Goal: Task Accomplishment & Management: Complete application form

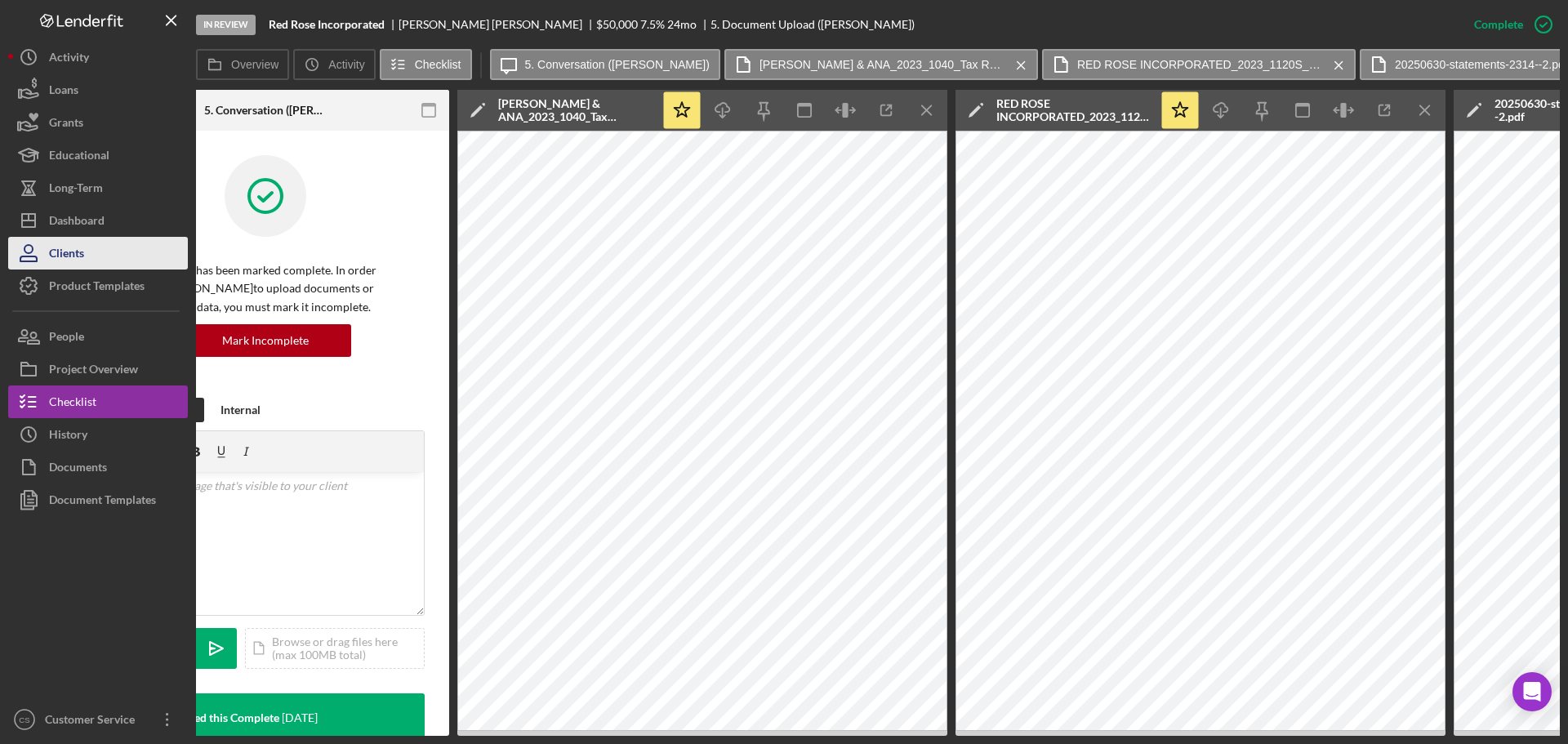
scroll to position [735, 0]
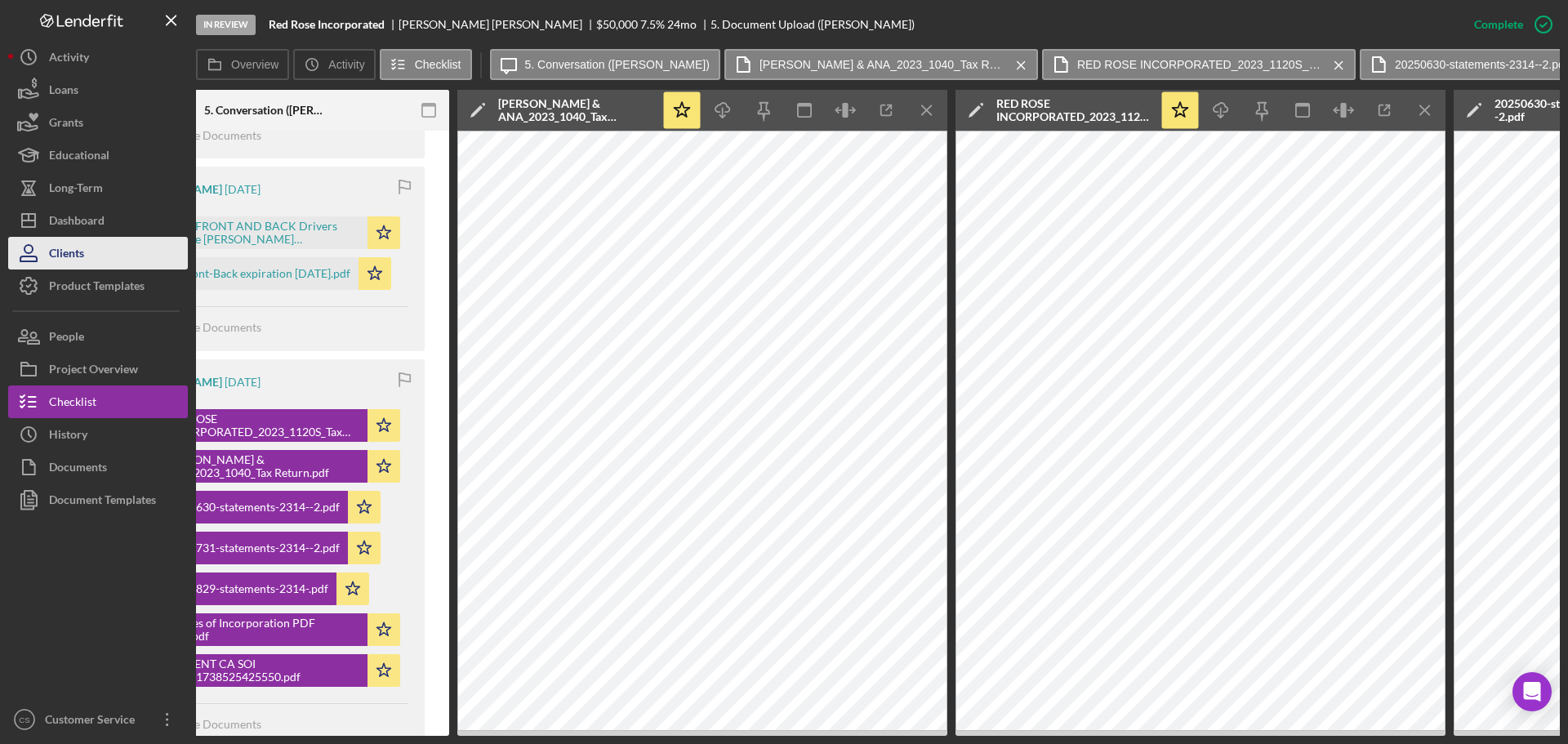
drag, startPoint x: 0, startPoint y: 0, endPoint x: 118, endPoint y: 246, distance: 272.8
click at [118, 246] on button "Clients" at bounding box center [97, 253] width 179 height 33
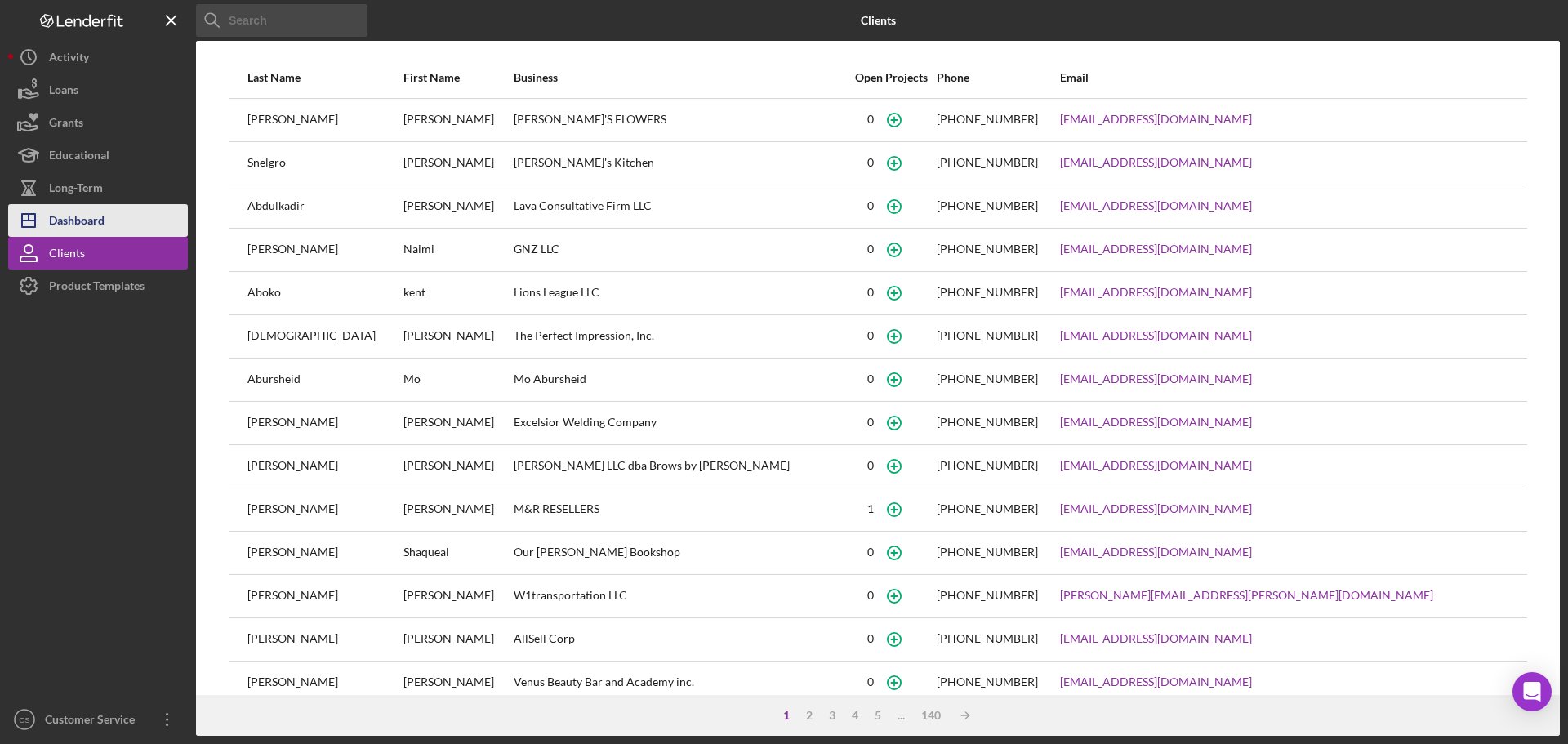
click at [118, 222] on button "Icon/Dashboard Dashboard" at bounding box center [97, 221] width 179 height 33
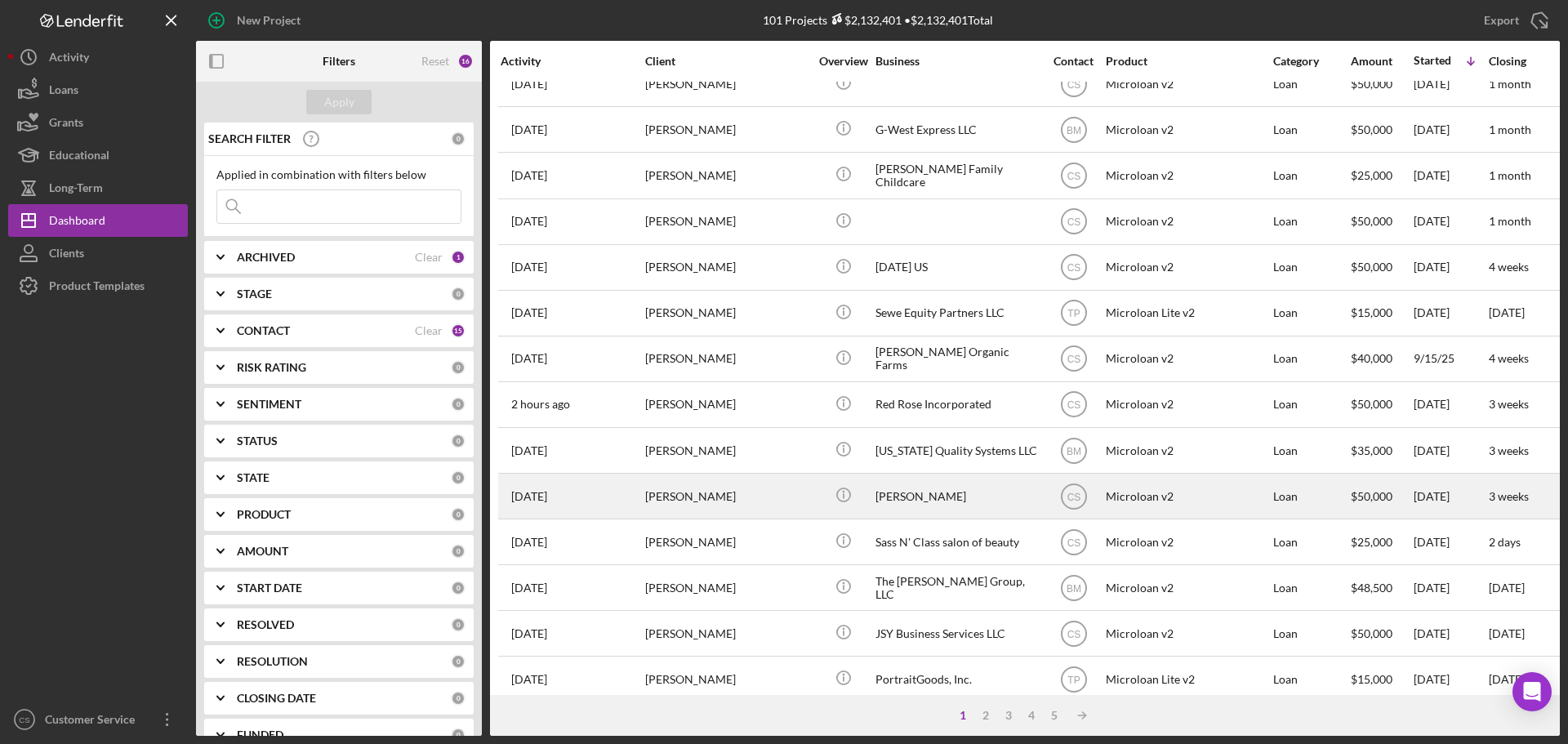
scroll to position [491, 0]
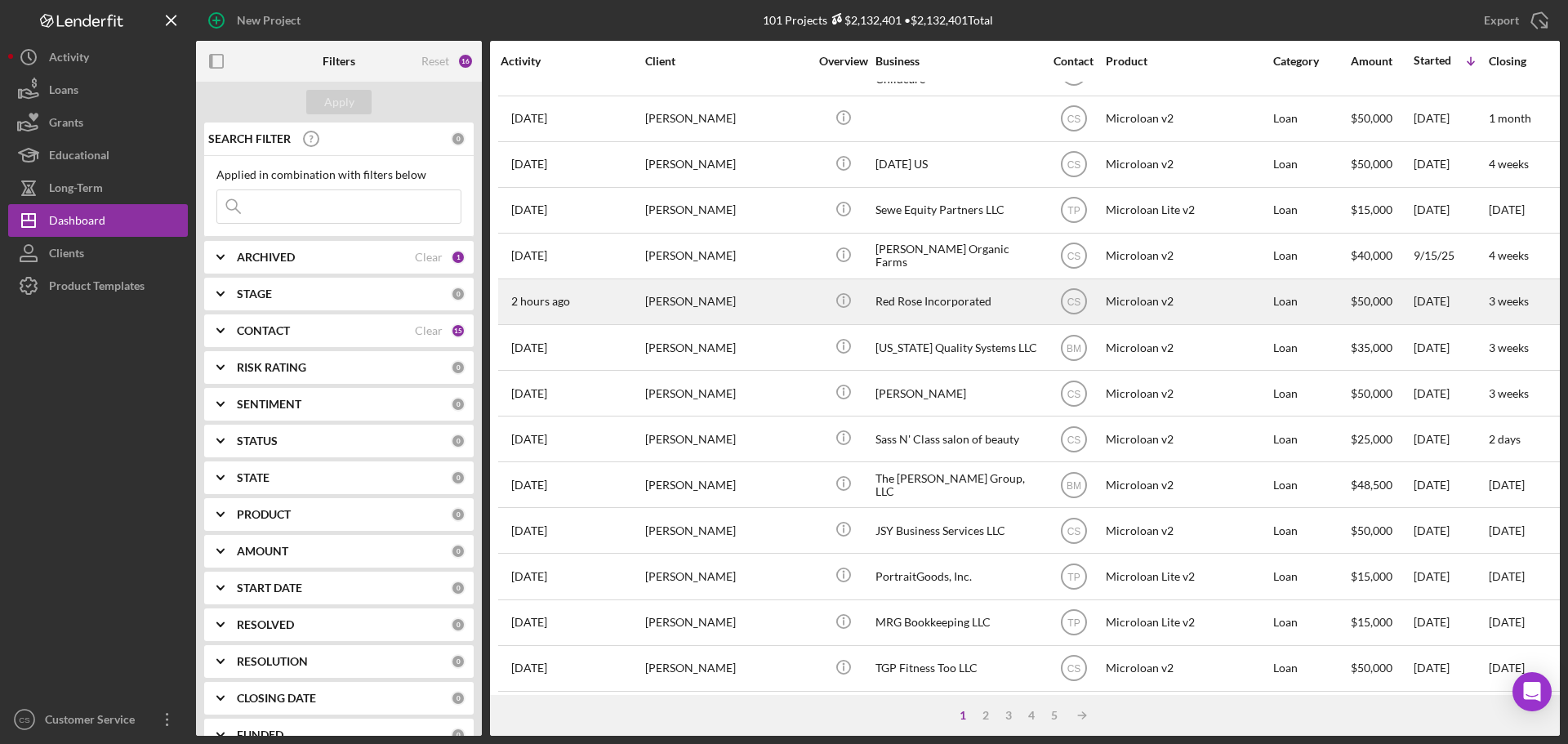
click at [789, 298] on div "[PERSON_NAME]" at bounding box center [727, 302] width 164 height 43
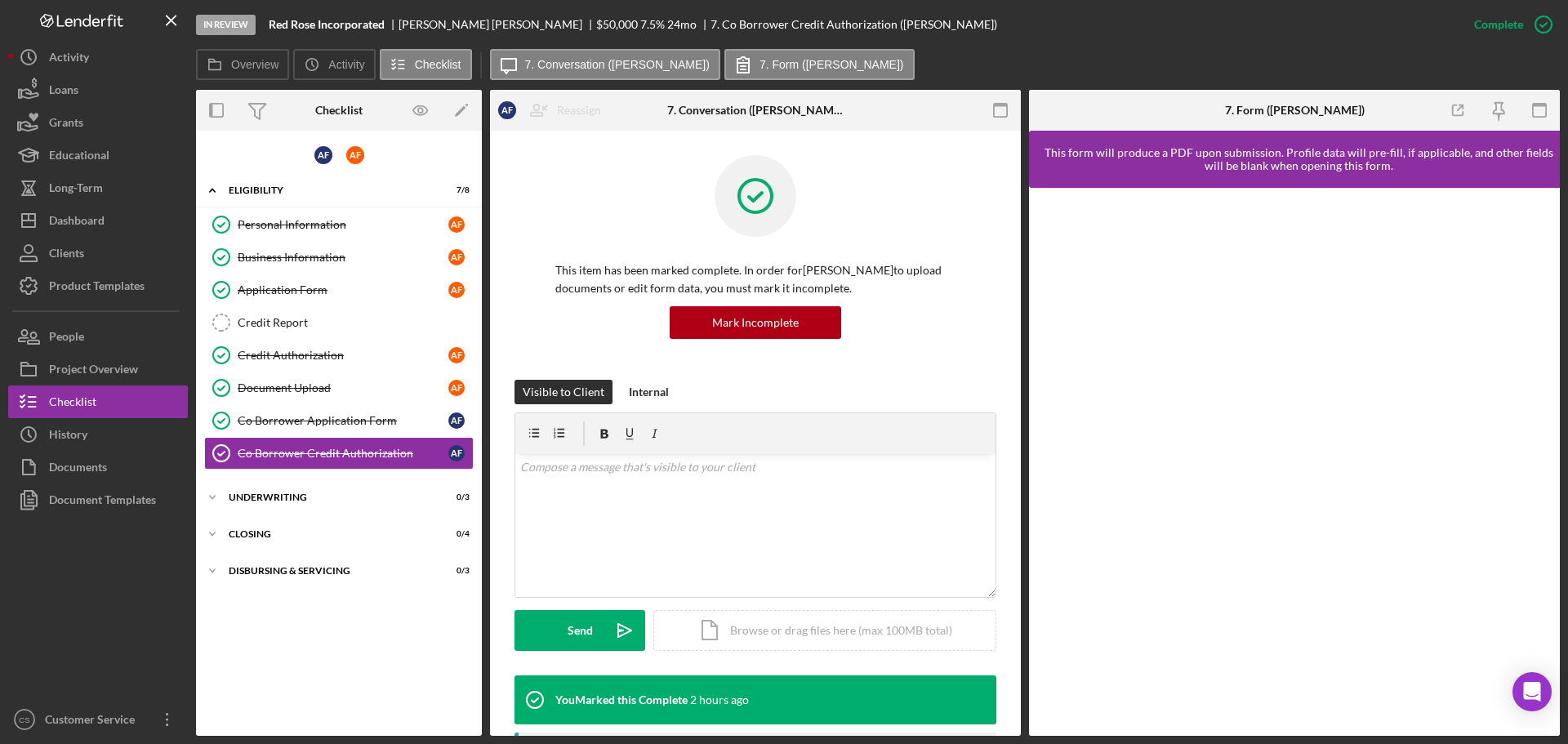
click at [358, 647] on div "[PERSON_NAME] Icon/Expander Eligibility 7 / 8 Personal Information Personal Inf…" at bounding box center [339, 433] width 286 height 589
click at [318, 320] on div "Credit Report" at bounding box center [355, 322] width 235 height 13
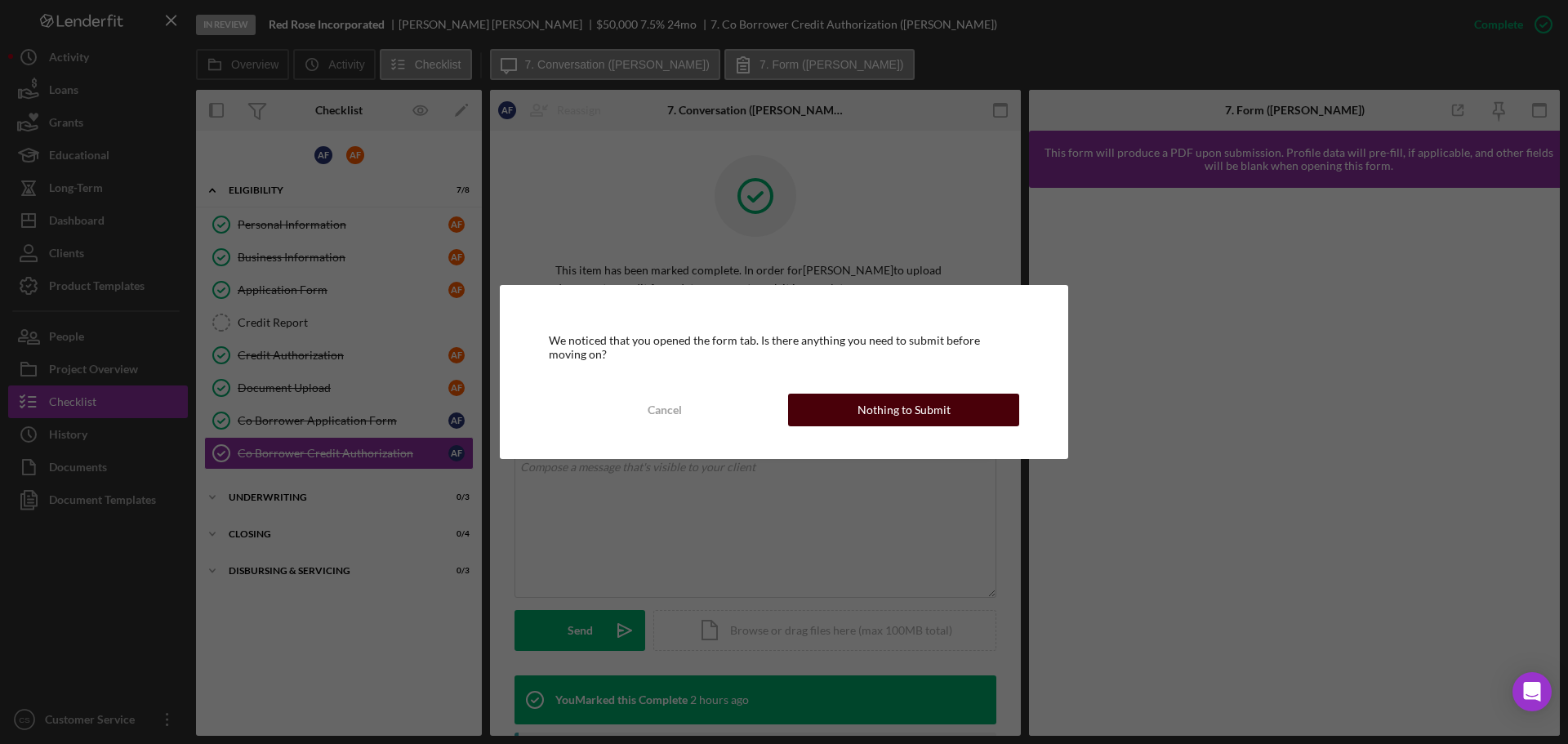
click at [941, 418] on div "Nothing to Submit" at bounding box center [904, 410] width 93 height 33
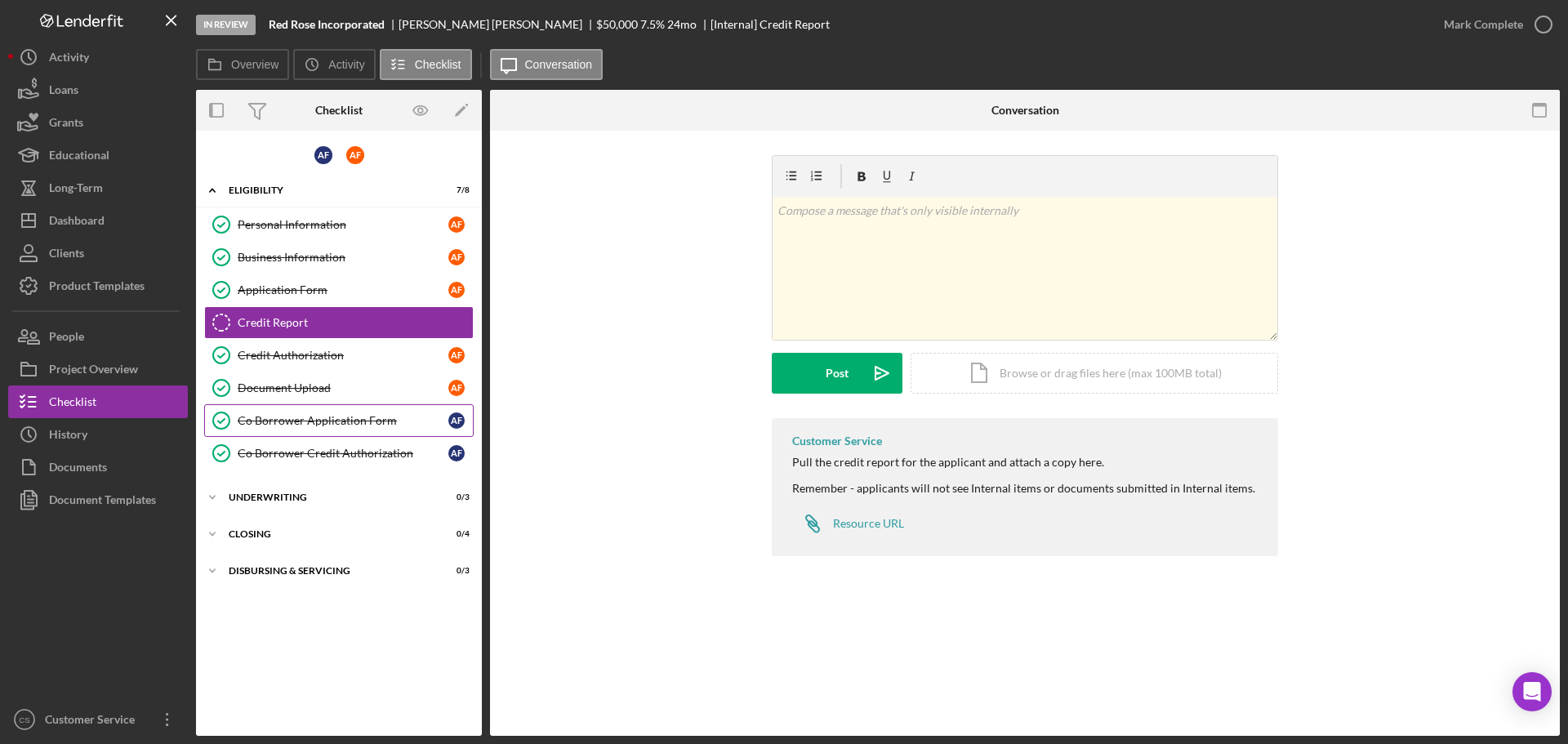
click at [370, 422] on div "Co Borrower Application Form" at bounding box center [343, 420] width 210 height 13
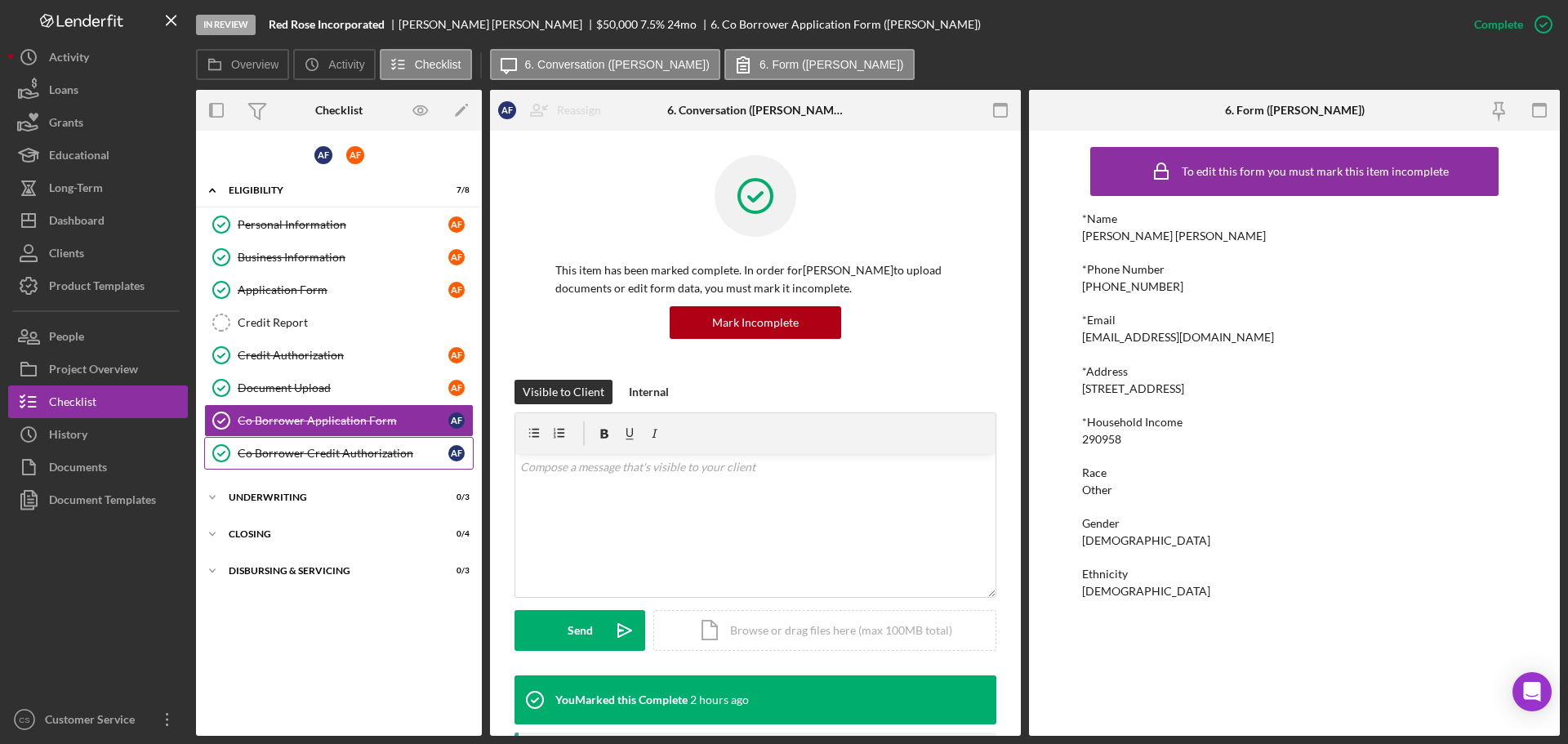
click at [382, 449] on div "Co Borrower Credit Authorization" at bounding box center [343, 453] width 210 height 13
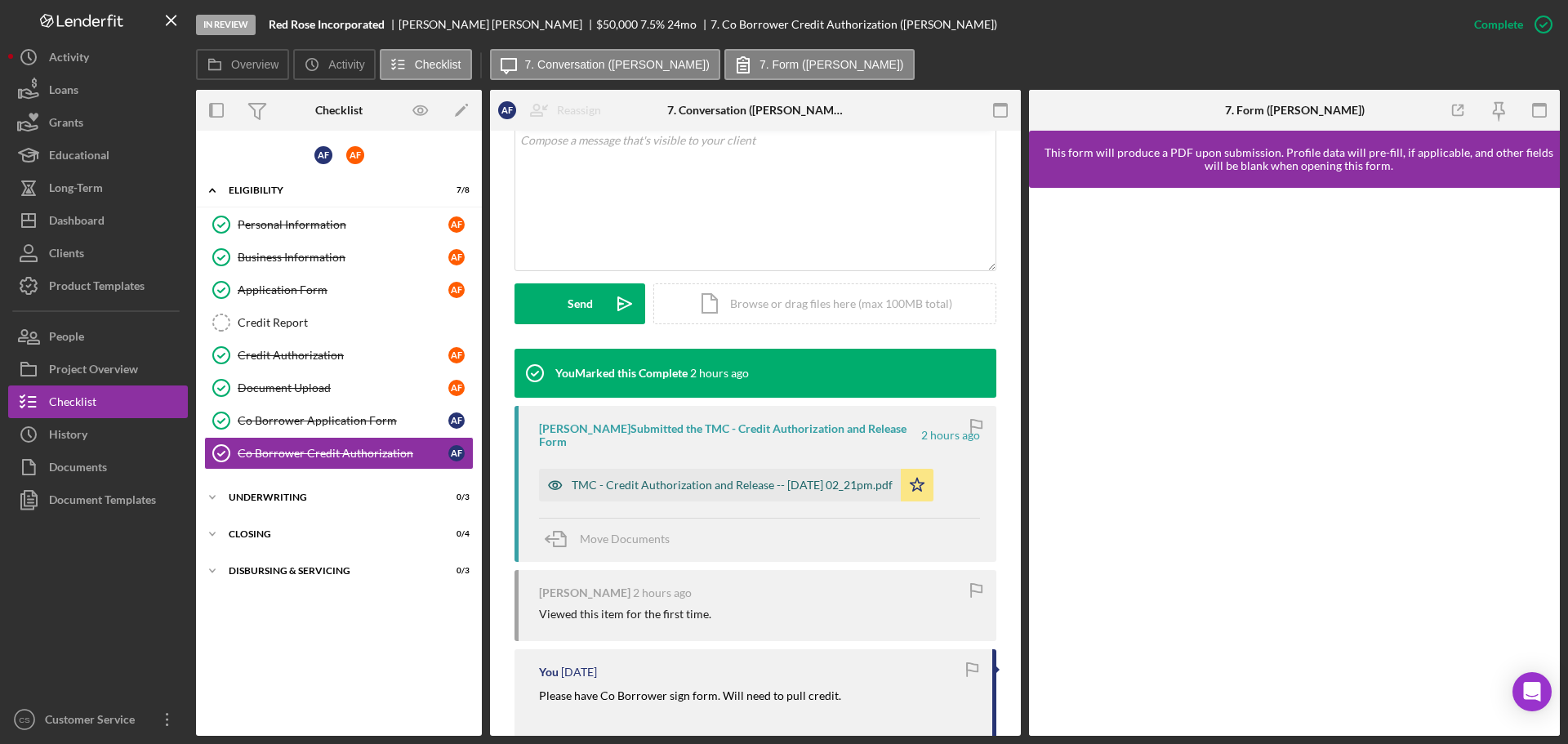
click at [688, 484] on div "TMC - Credit Authorization and Release -- [DATE] 02_21pm.pdf" at bounding box center [731, 485] width 320 height 13
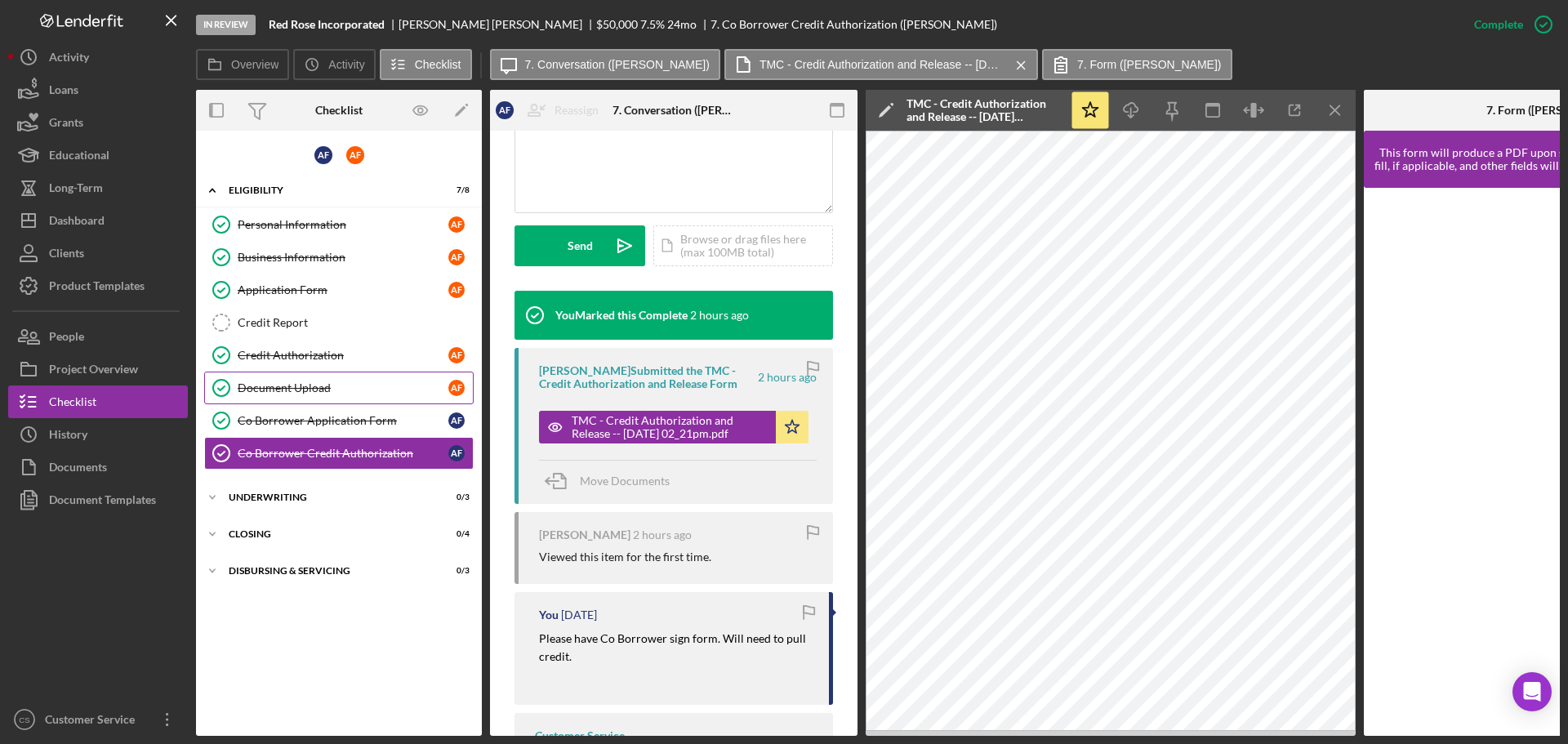
scroll to position [428, 0]
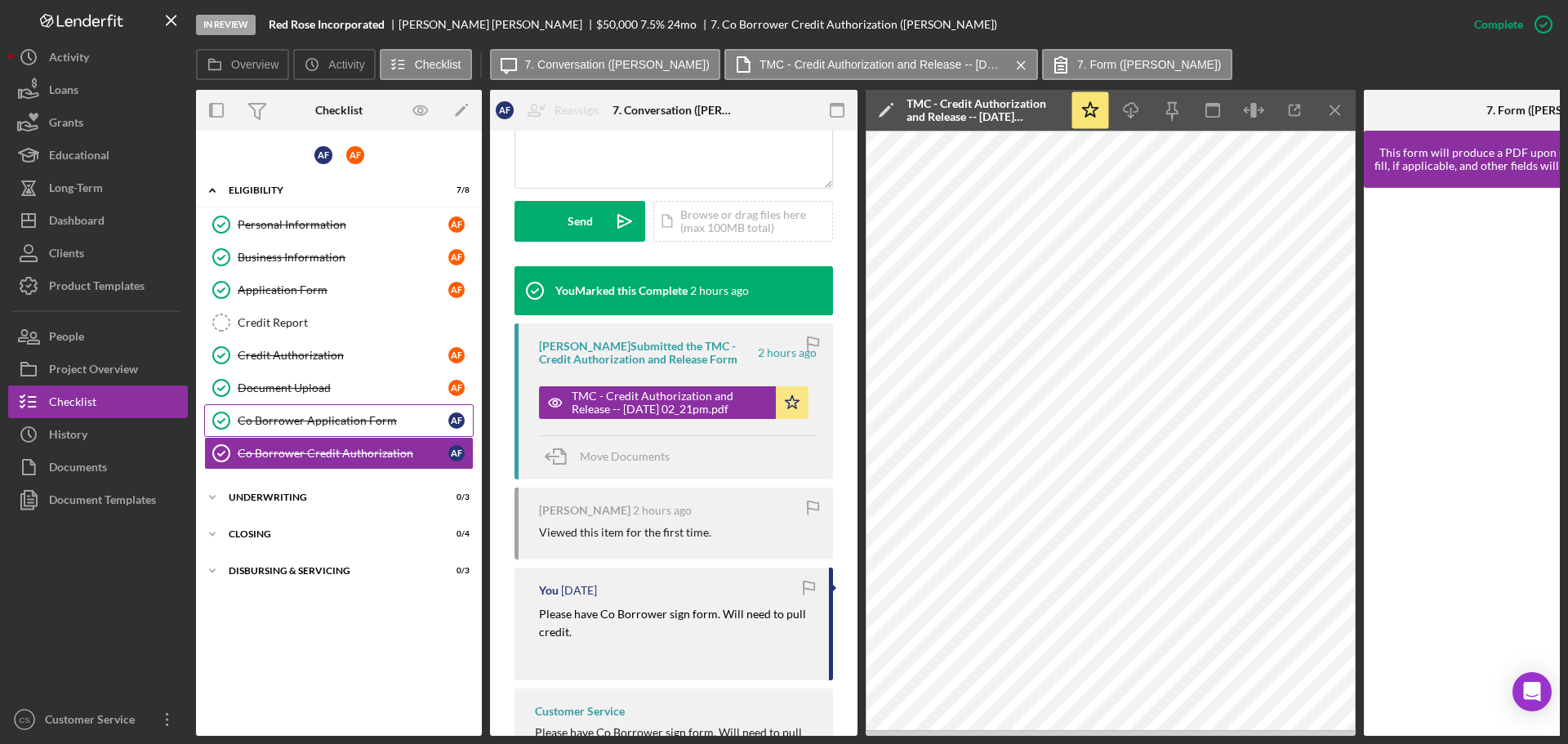
click at [345, 415] on div "Co Borrower Application Form" at bounding box center [343, 420] width 210 height 13
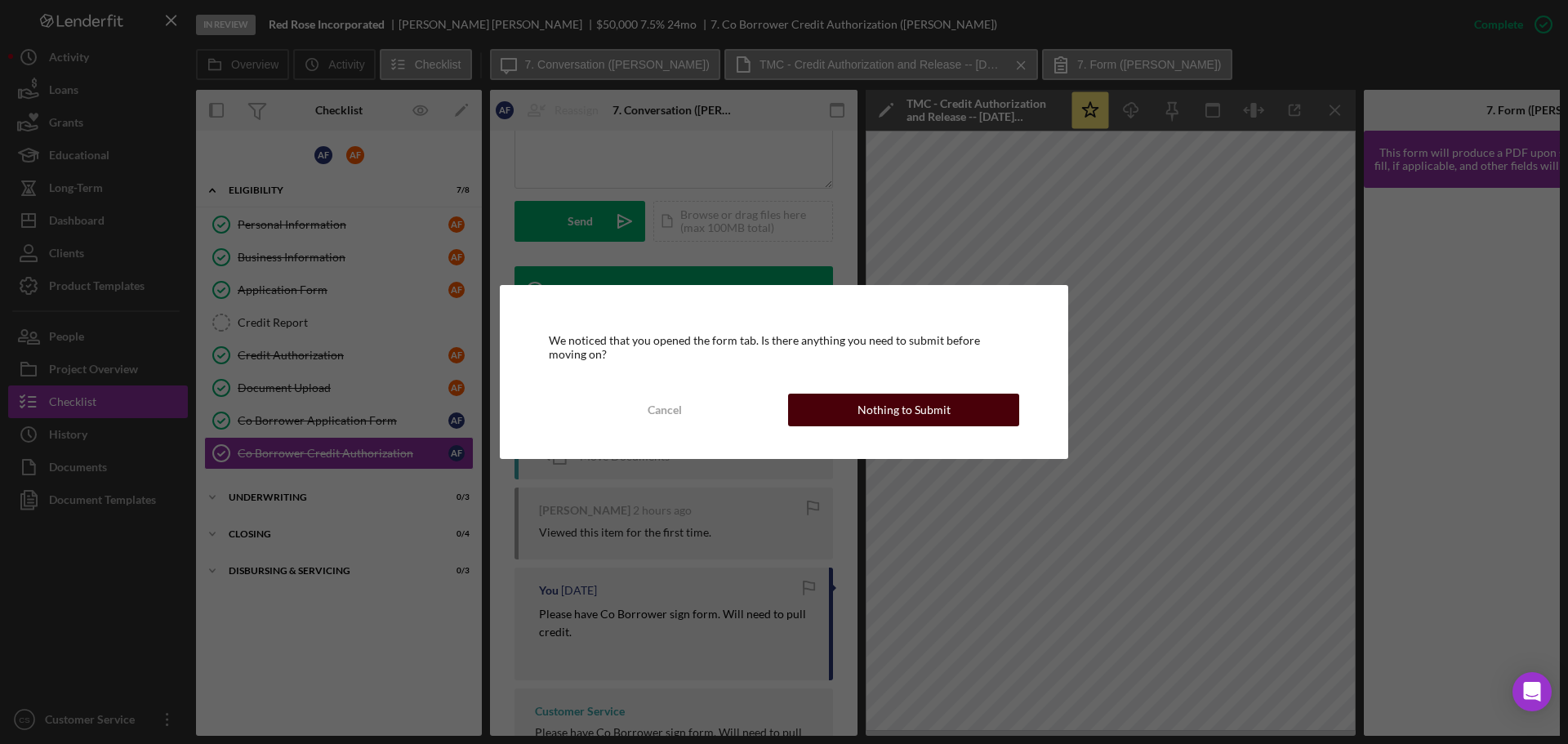
click at [920, 416] on div "Nothing to Submit" at bounding box center [904, 410] width 93 height 33
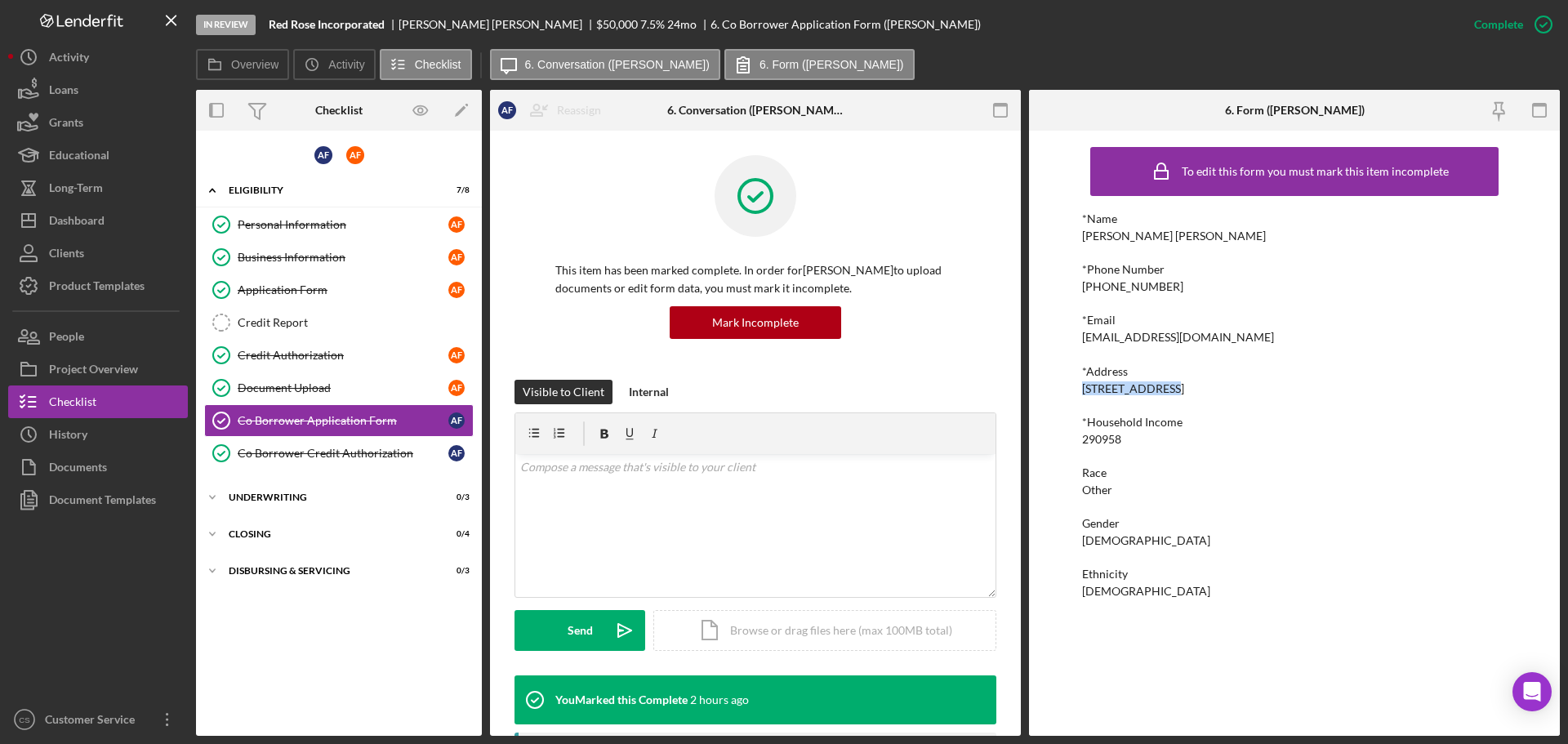
drag, startPoint x: 1167, startPoint y: 387, endPoint x: 1046, endPoint y: 390, distance: 121.0
click at [1046, 390] on div "To edit this form you must mark this item incomplete *Name [PERSON_NAME] [PERSO…" at bounding box center [1294, 434] width 531 height 605
copy div "[STREET_ADDRESS]"
drag, startPoint x: 1252, startPoint y: 390, endPoint x: 1174, endPoint y: 390, distance: 78.0
click at [1174, 390] on div "[STREET_ADDRESS]" at bounding box center [1133, 389] width 102 height 13
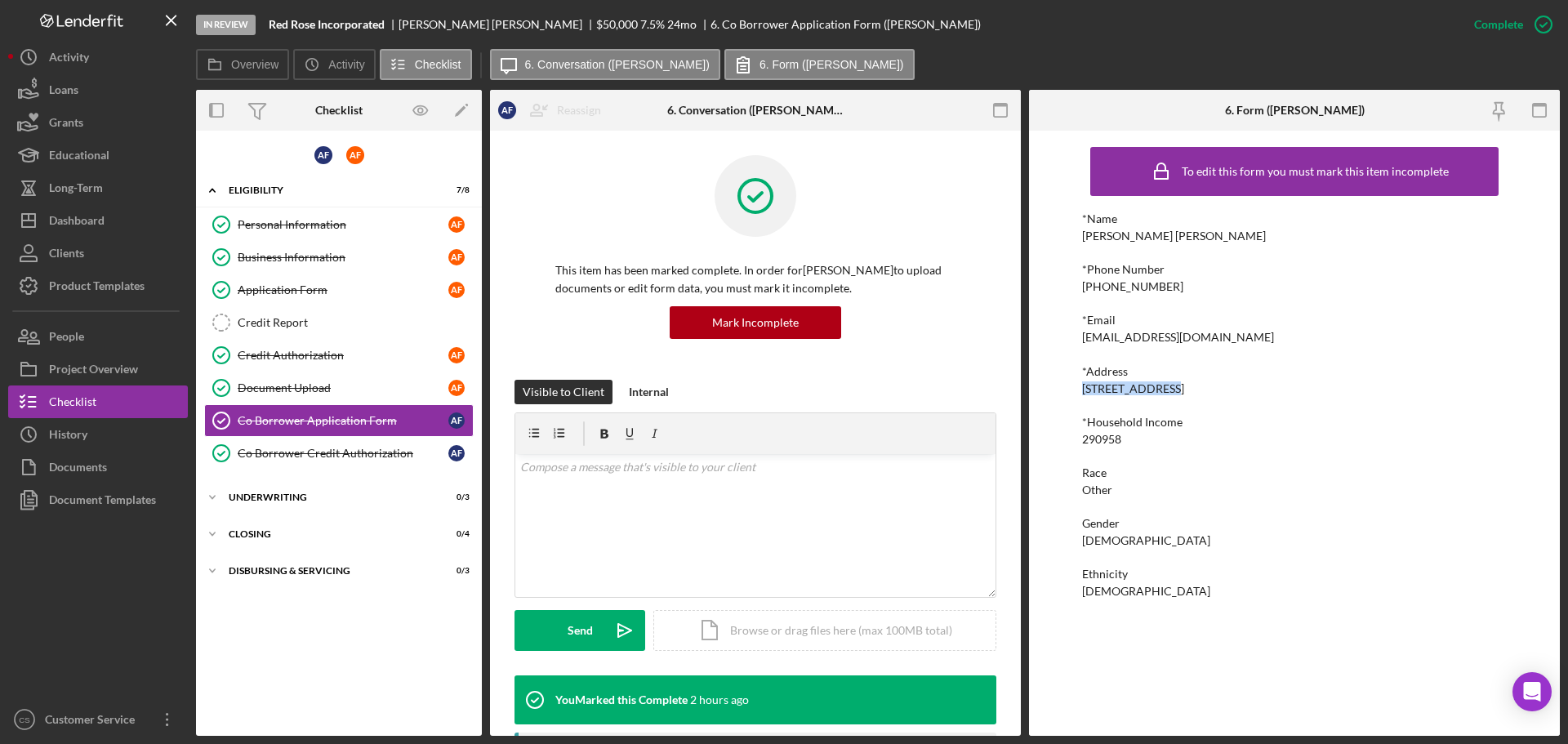
copy div "[GEOGRAPHIC_DATA]"
click at [1184, 385] on div "[STREET_ADDRESS]" at bounding box center [1133, 389] width 102 height 13
copy div "91801"
click at [359, 380] on link "Document Upload Document Upload A F" at bounding box center [339, 388] width 270 height 33
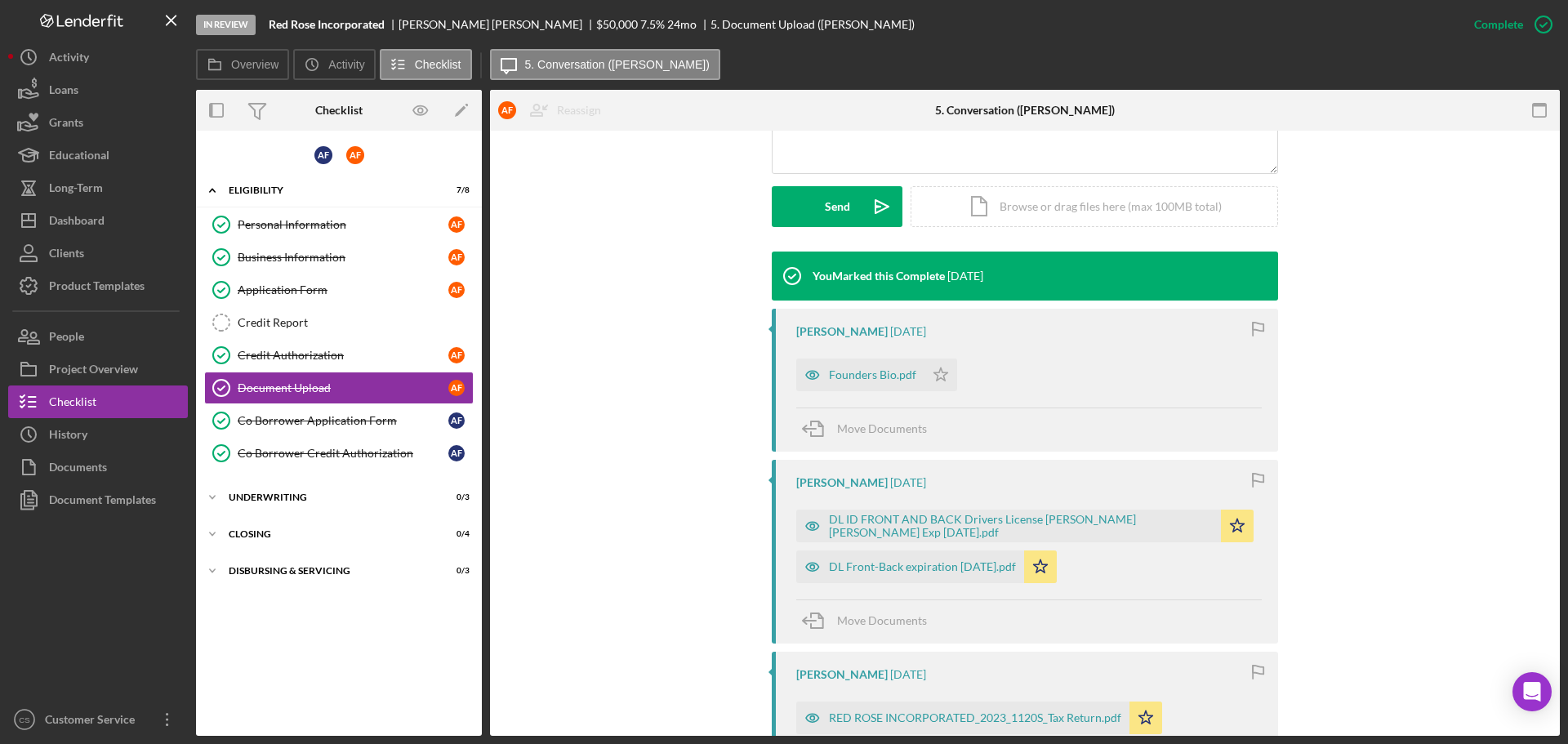
scroll to position [409, 0]
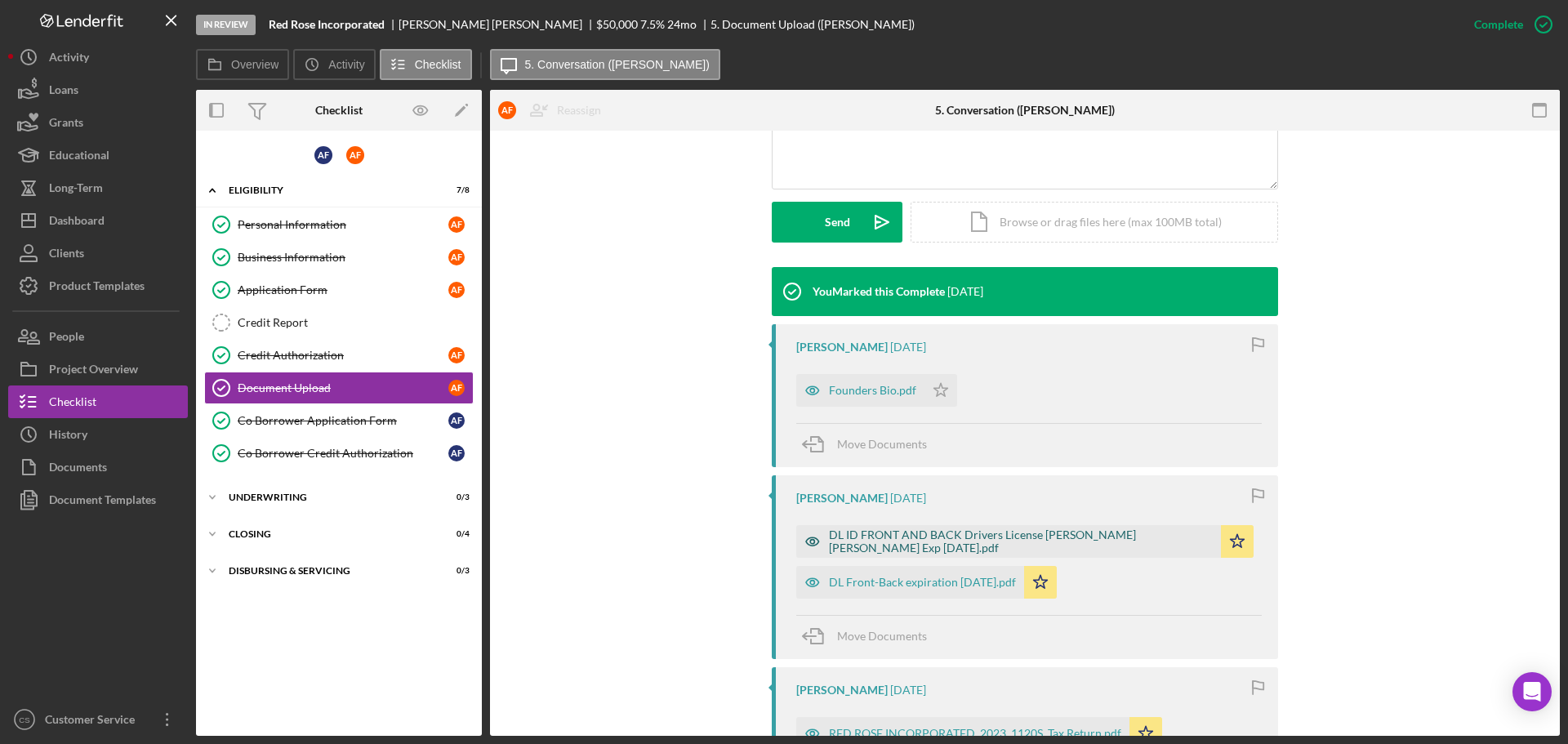
click at [975, 532] on div "DL ID FRONT AND BACK Drivers License [PERSON_NAME] [PERSON_NAME] Exp [DATE].pdf" at bounding box center [1020, 541] width 383 height 26
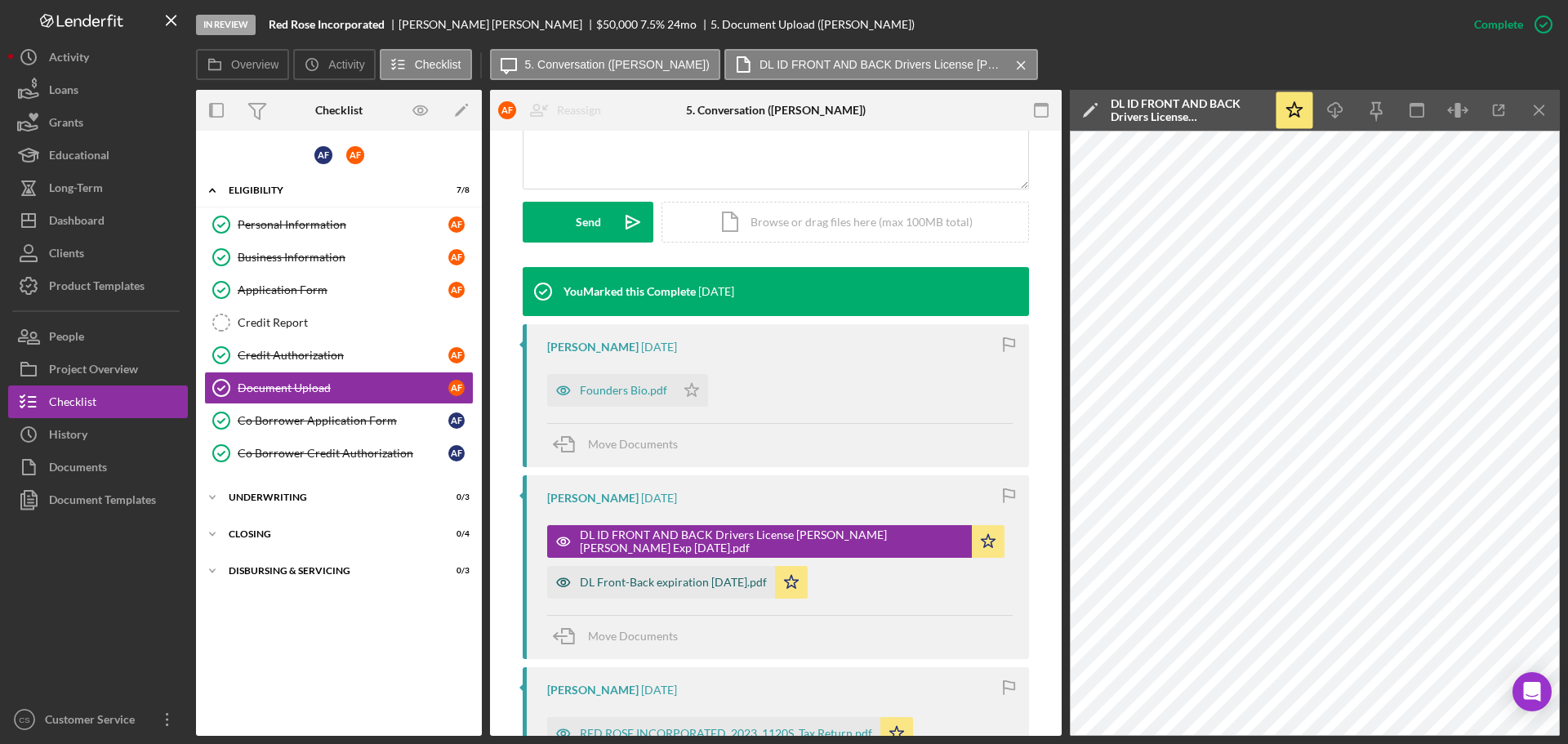
click at [615, 572] on div "DL Front-Back expiration [DATE].pdf" at bounding box center [661, 583] width 227 height 33
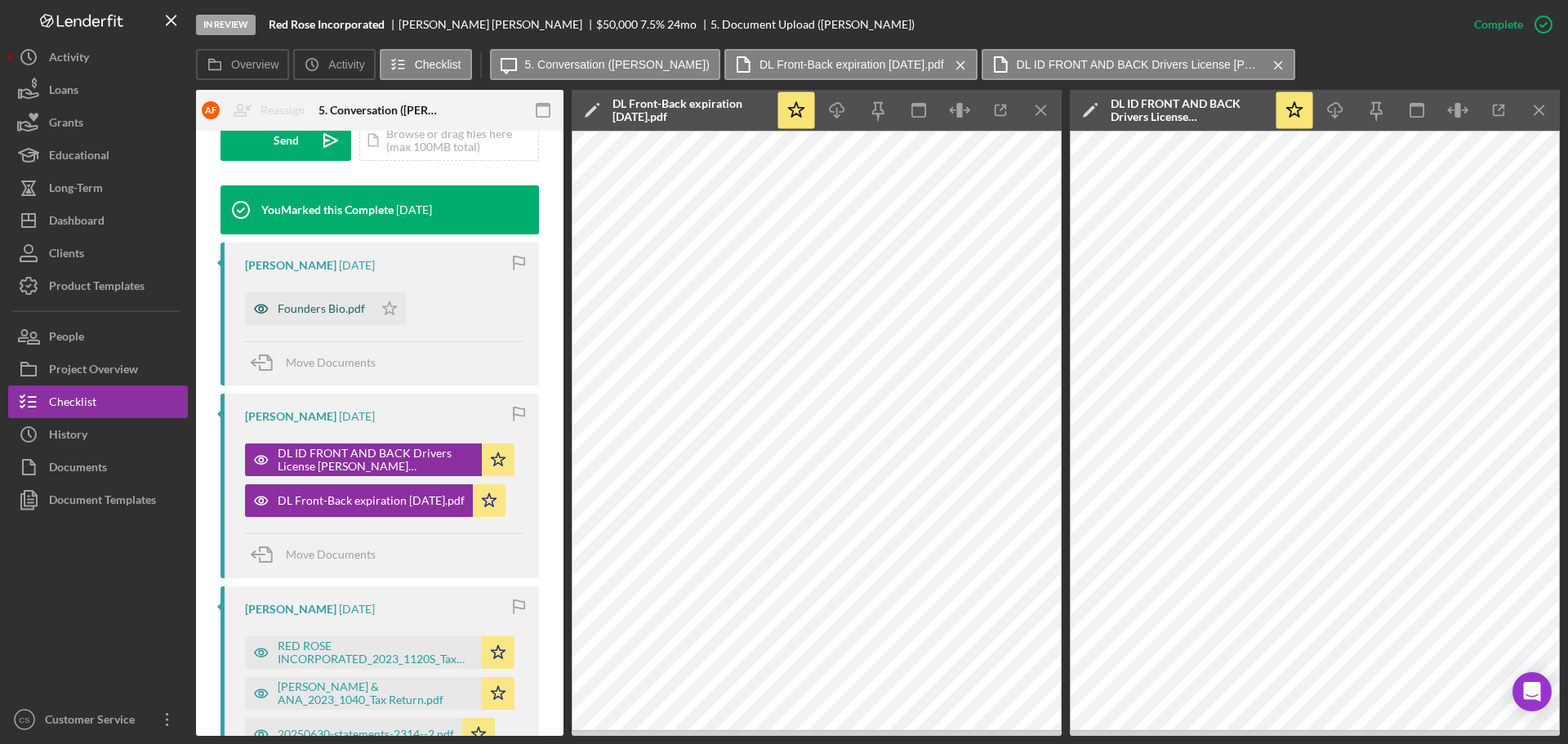
scroll to position [345, 0]
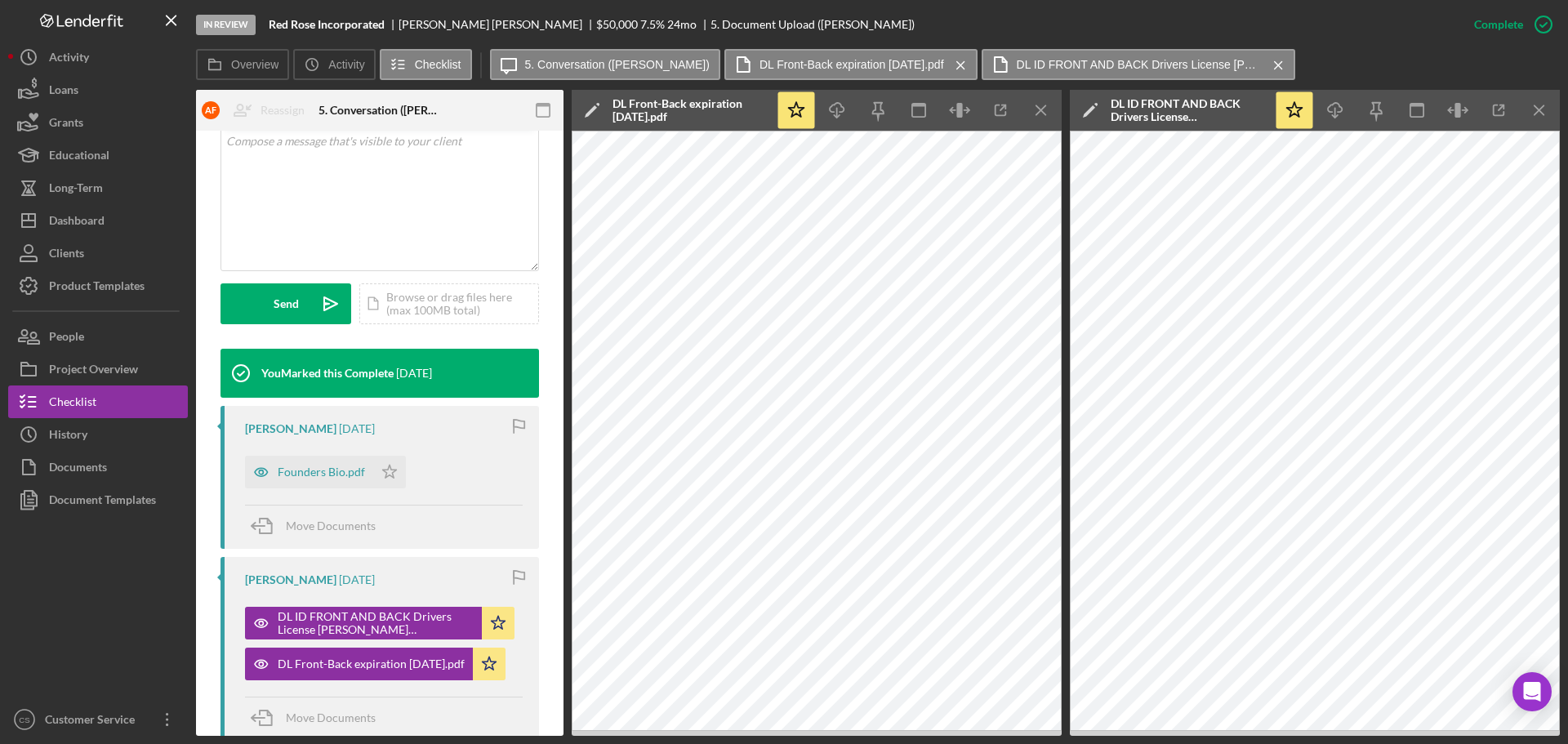
click at [208, 399] on div "This item has been marked complete. In order for [PERSON_NAME] to upload docume…" at bounding box center [379, 674] width 367 height 1777
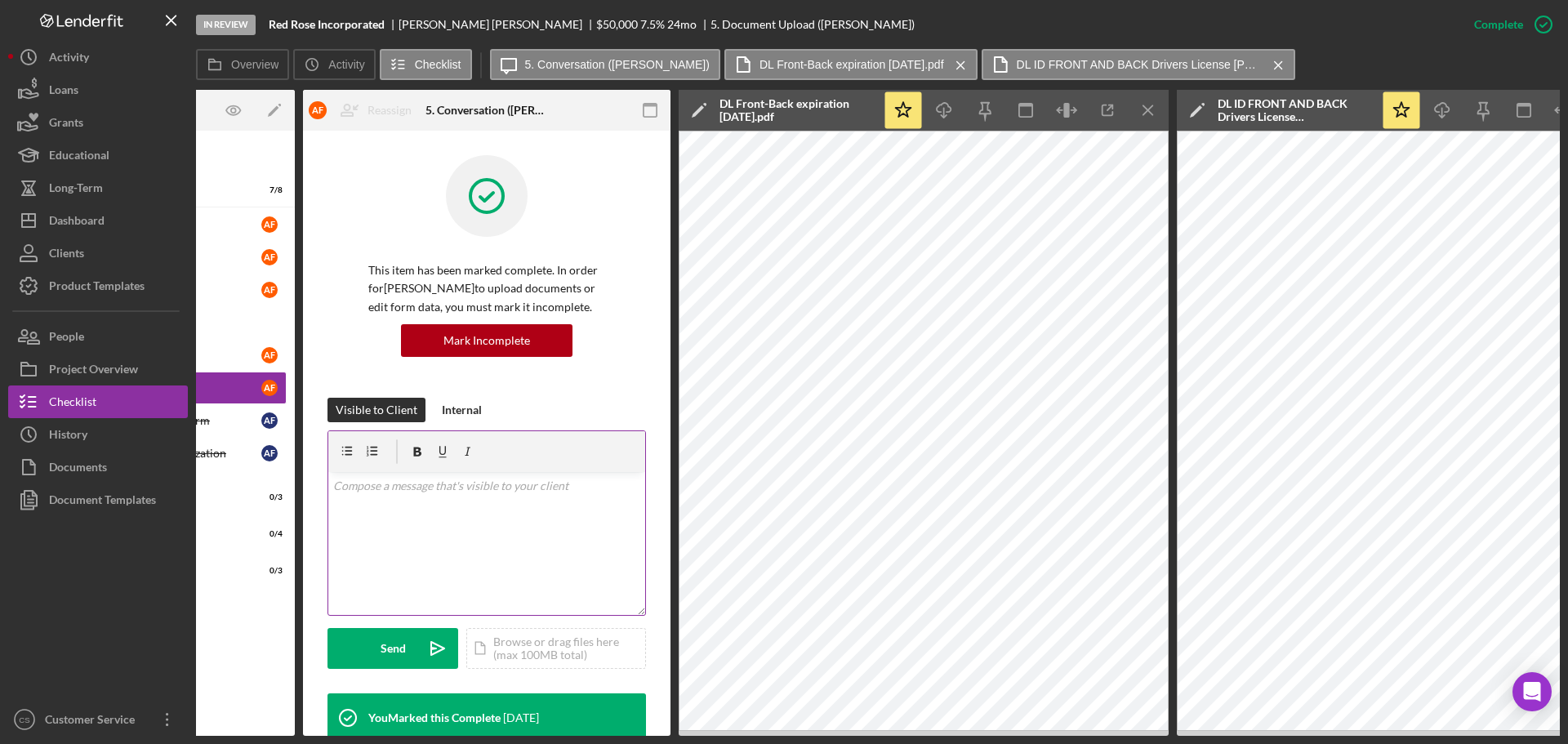
scroll to position [0, 0]
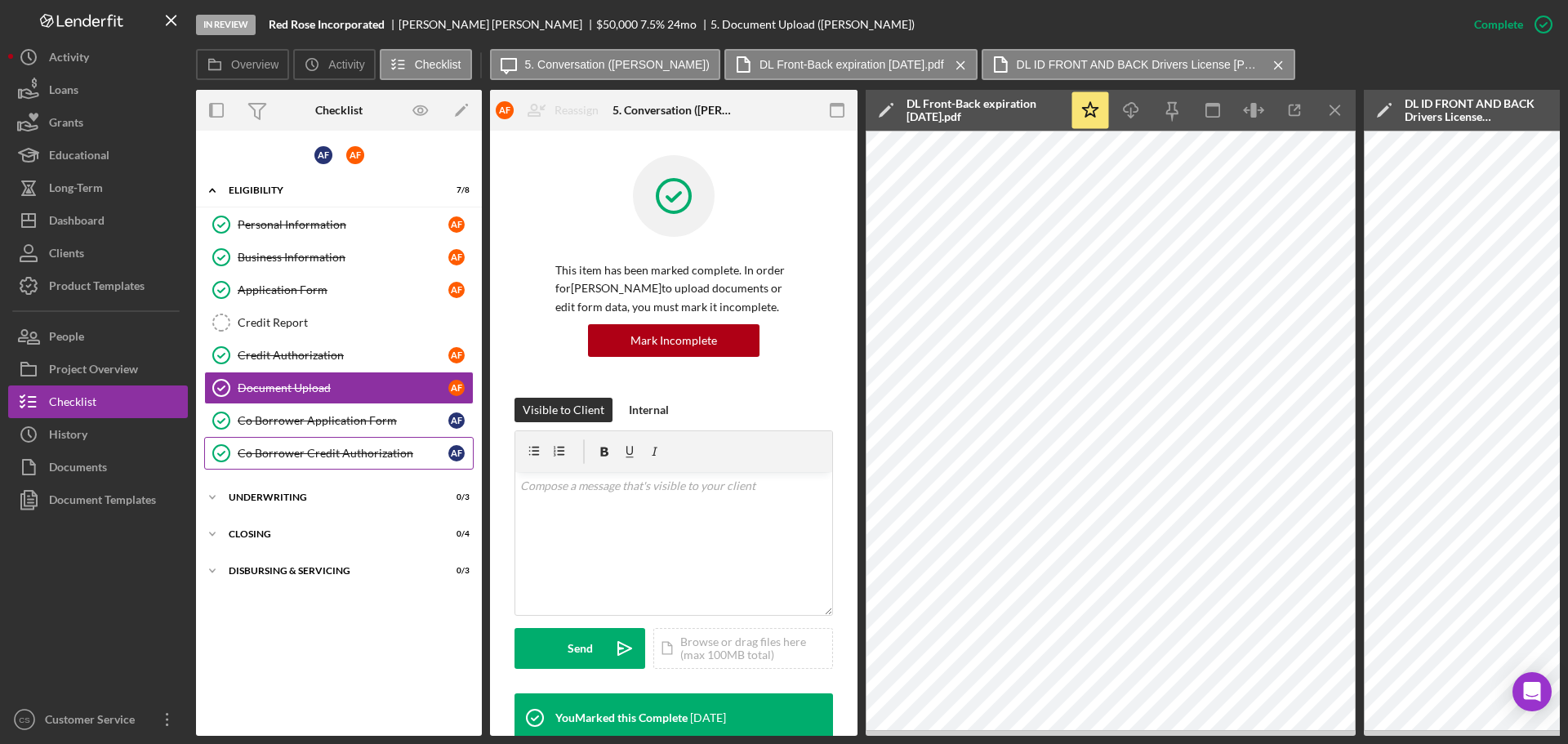
click at [327, 453] on div "Co Borrower Credit Authorization" at bounding box center [343, 453] width 210 height 13
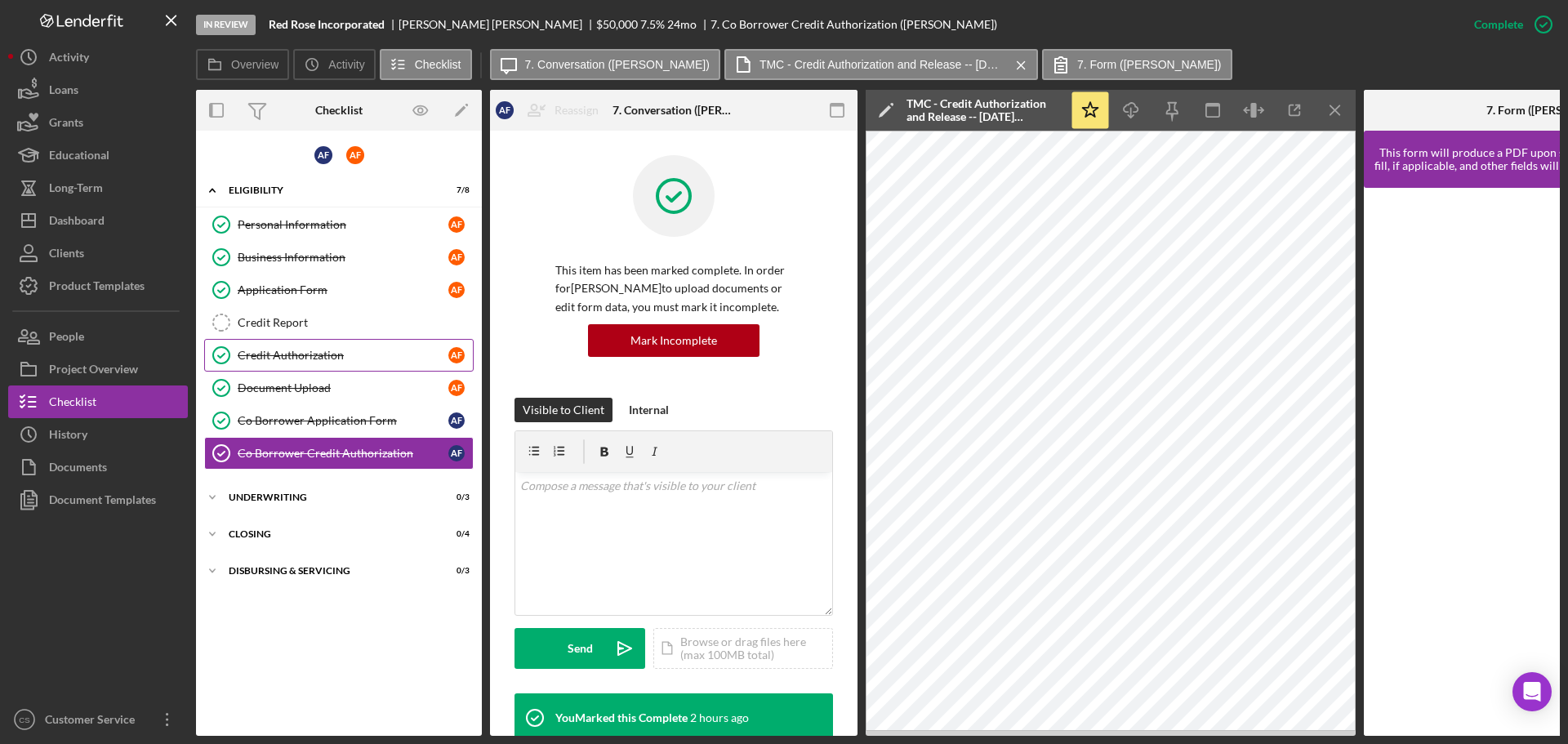
click at [362, 350] on div "Credit Authorization" at bounding box center [343, 355] width 210 height 13
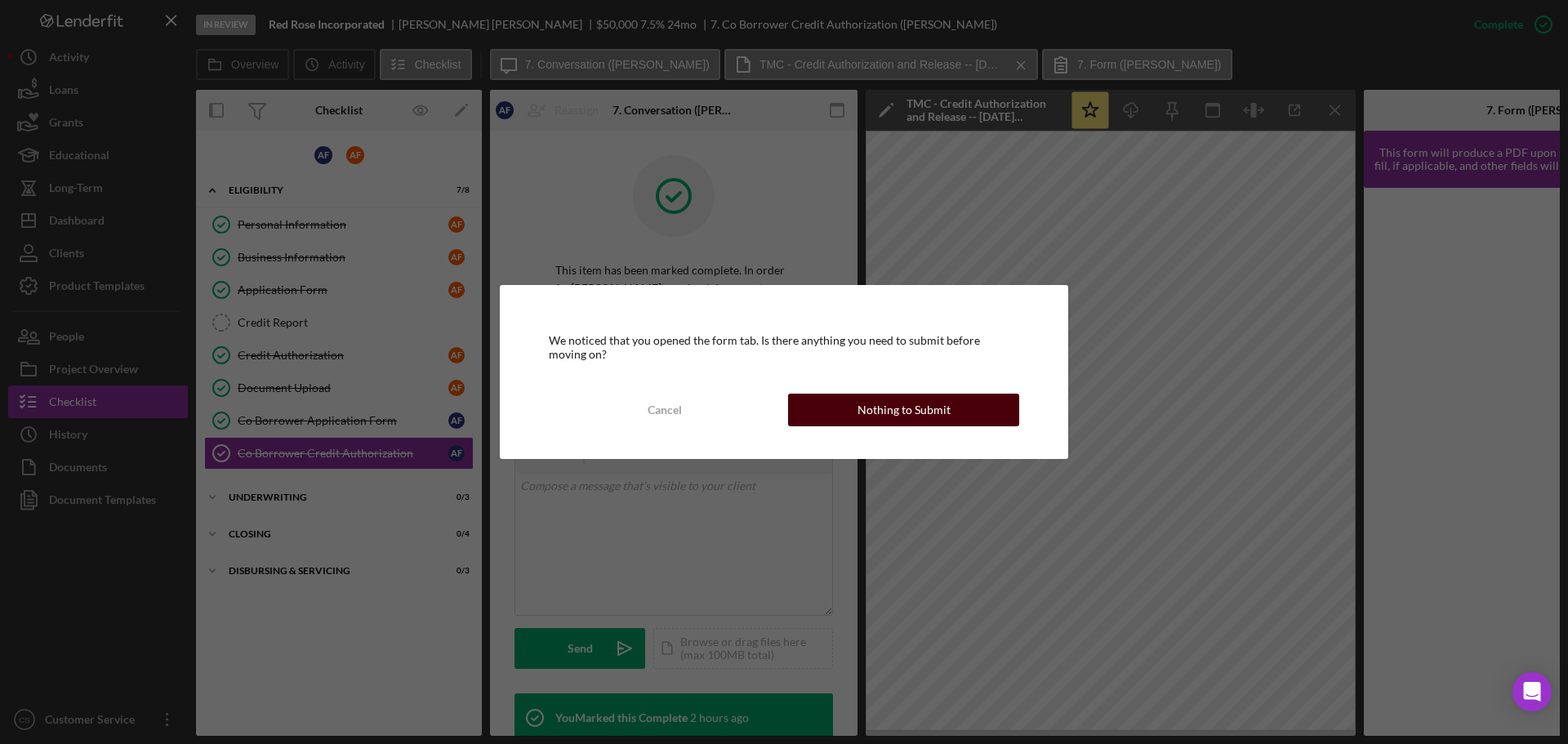
click at [849, 416] on button "Nothing to Submit" at bounding box center [903, 410] width 231 height 33
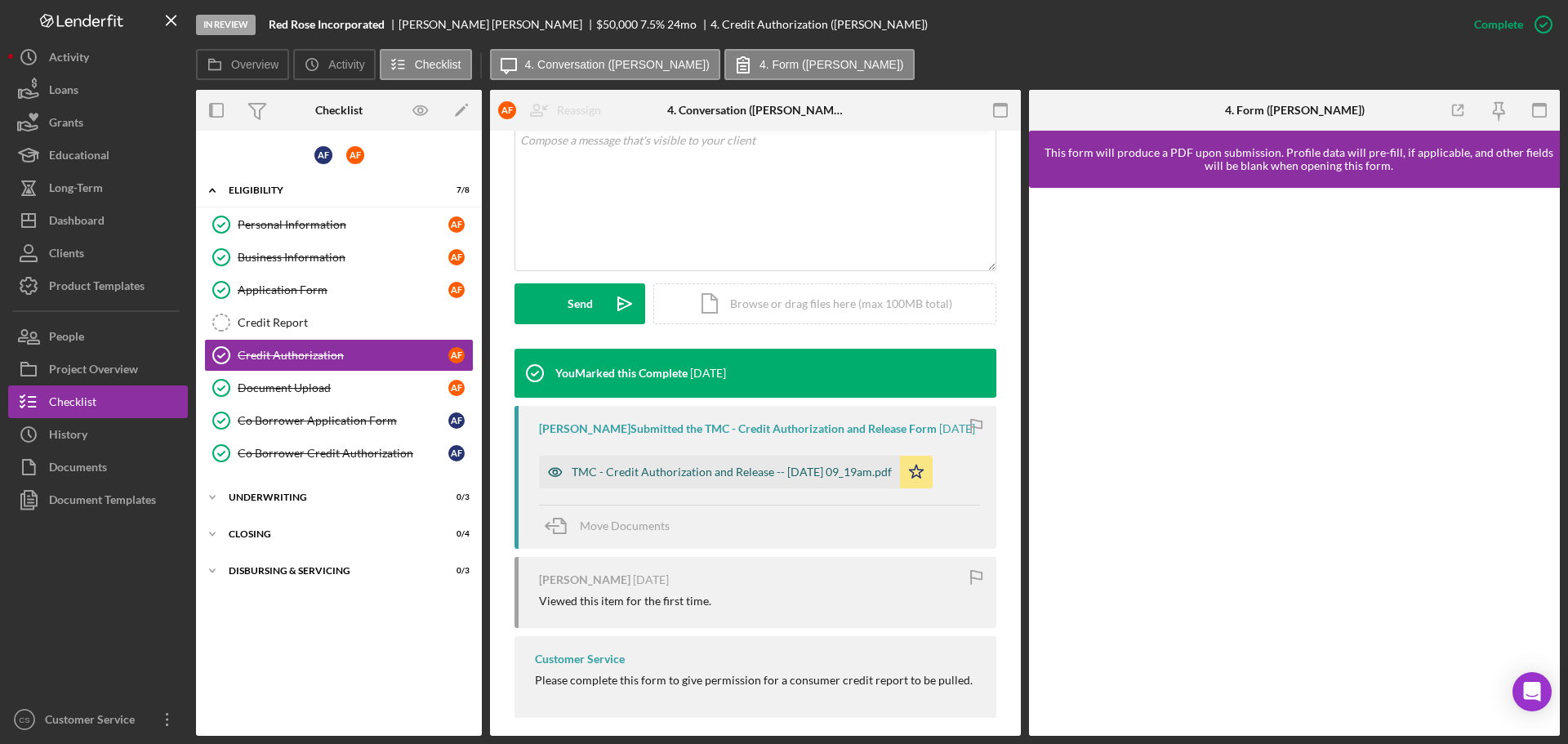
click at [715, 478] on div "TMC - Credit Authorization and Release -- [DATE] 09_19am.pdf" at bounding box center [731, 472] width 320 height 13
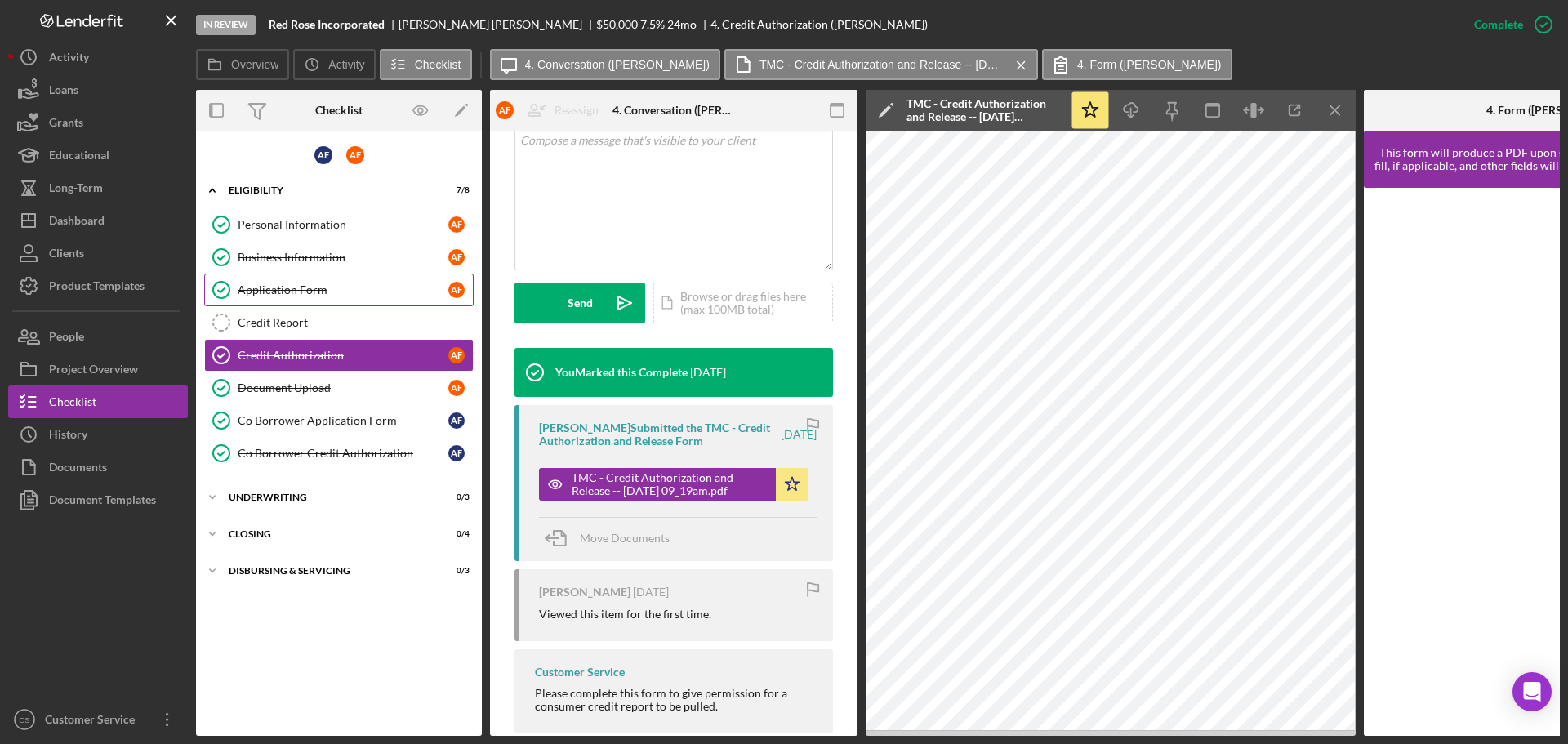
click at [335, 285] on div "Application Form" at bounding box center [343, 290] width 210 height 13
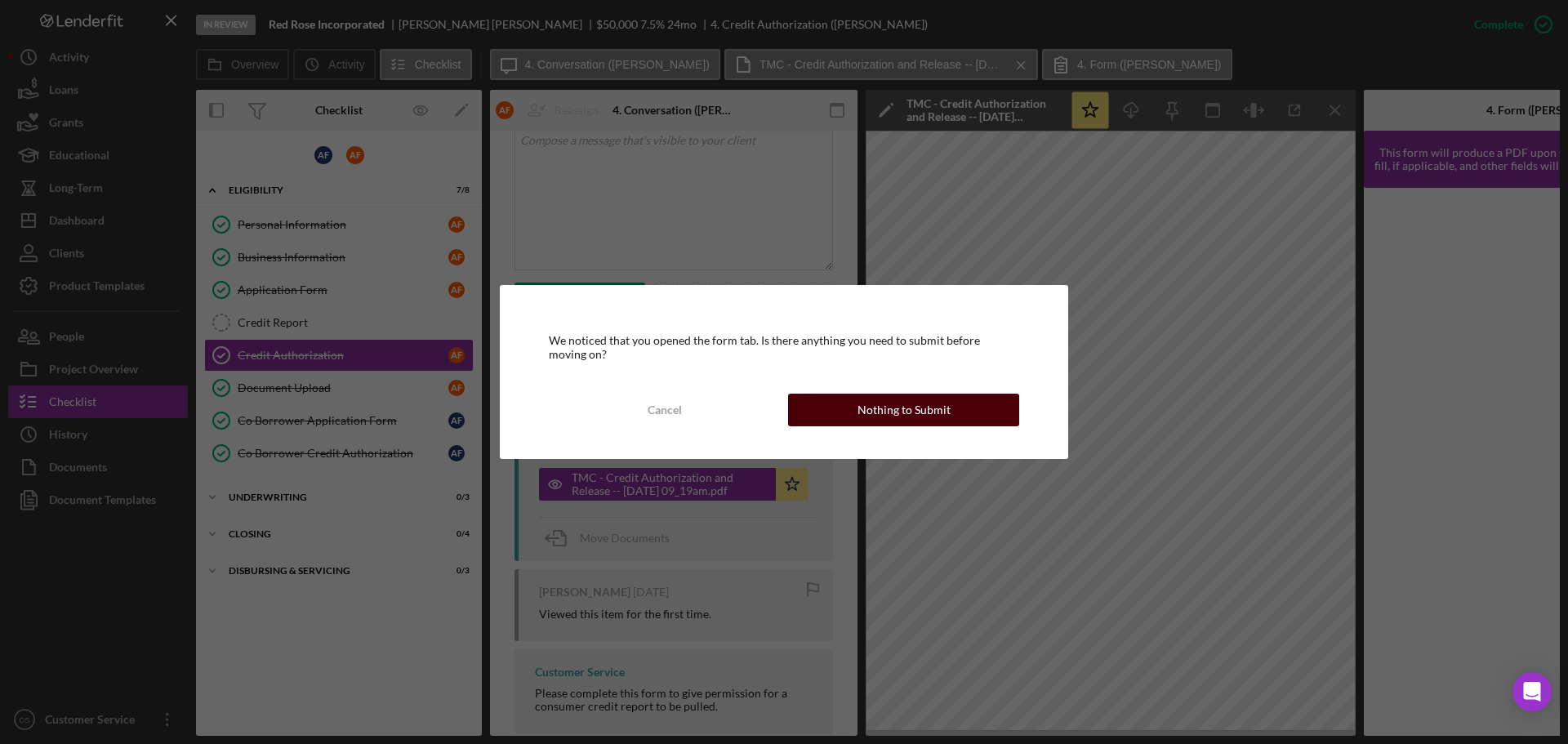
click at [841, 419] on button "Nothing to Submit" at bounding box center [903, 410] width 231 height 33
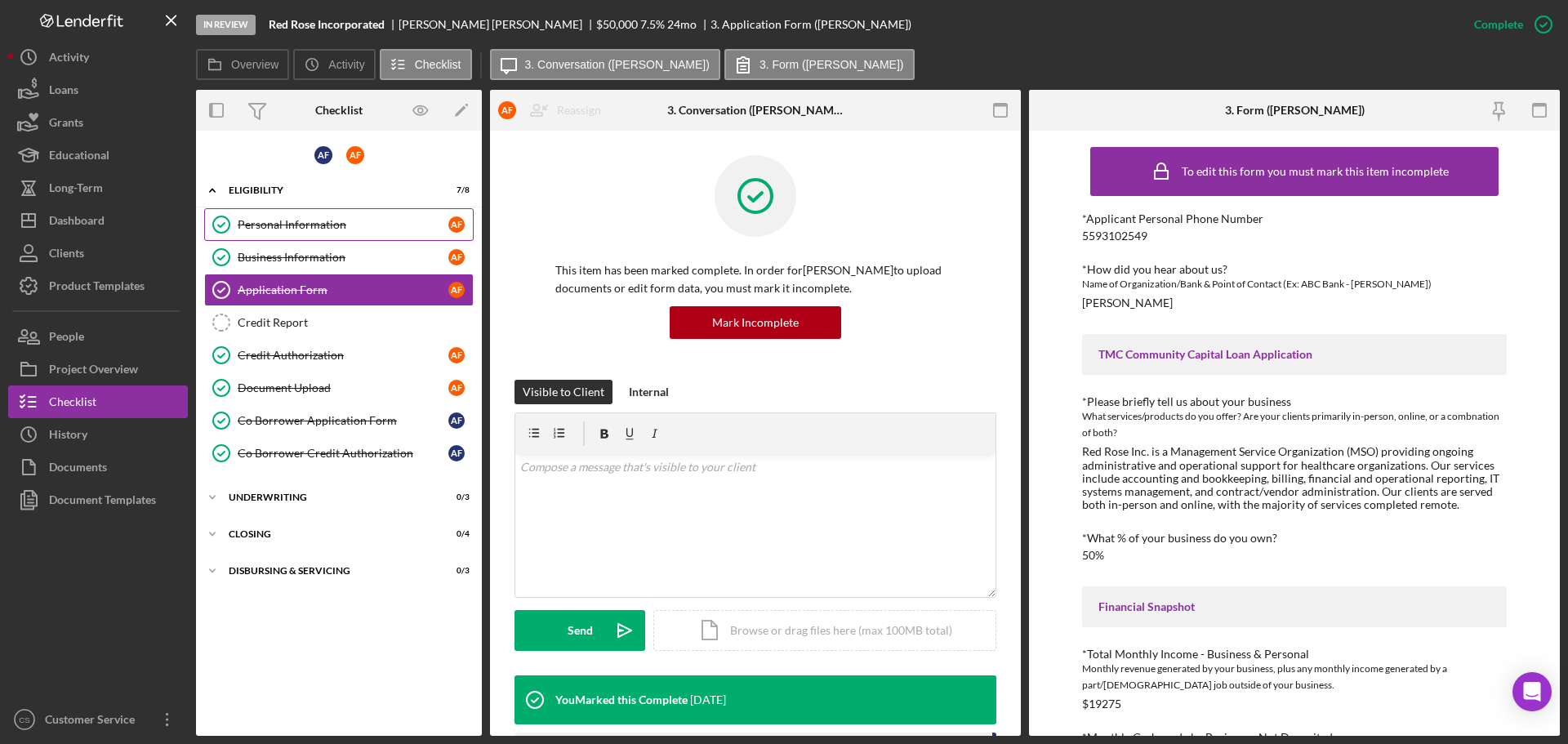
click at [311, 230] on div "Personal Information" at bounding box center [343, 224] width 210 height 13
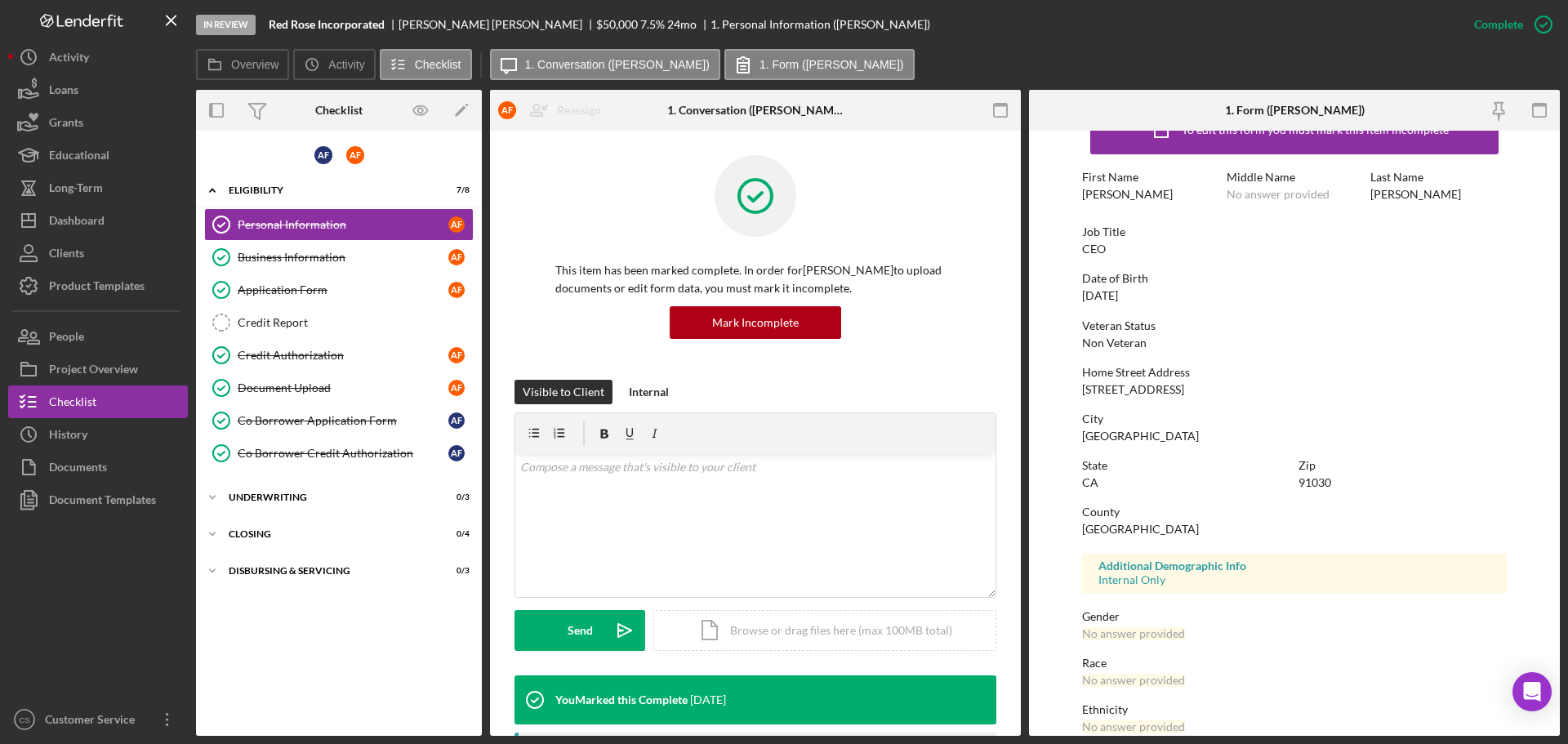
scroll to position [82, 0]
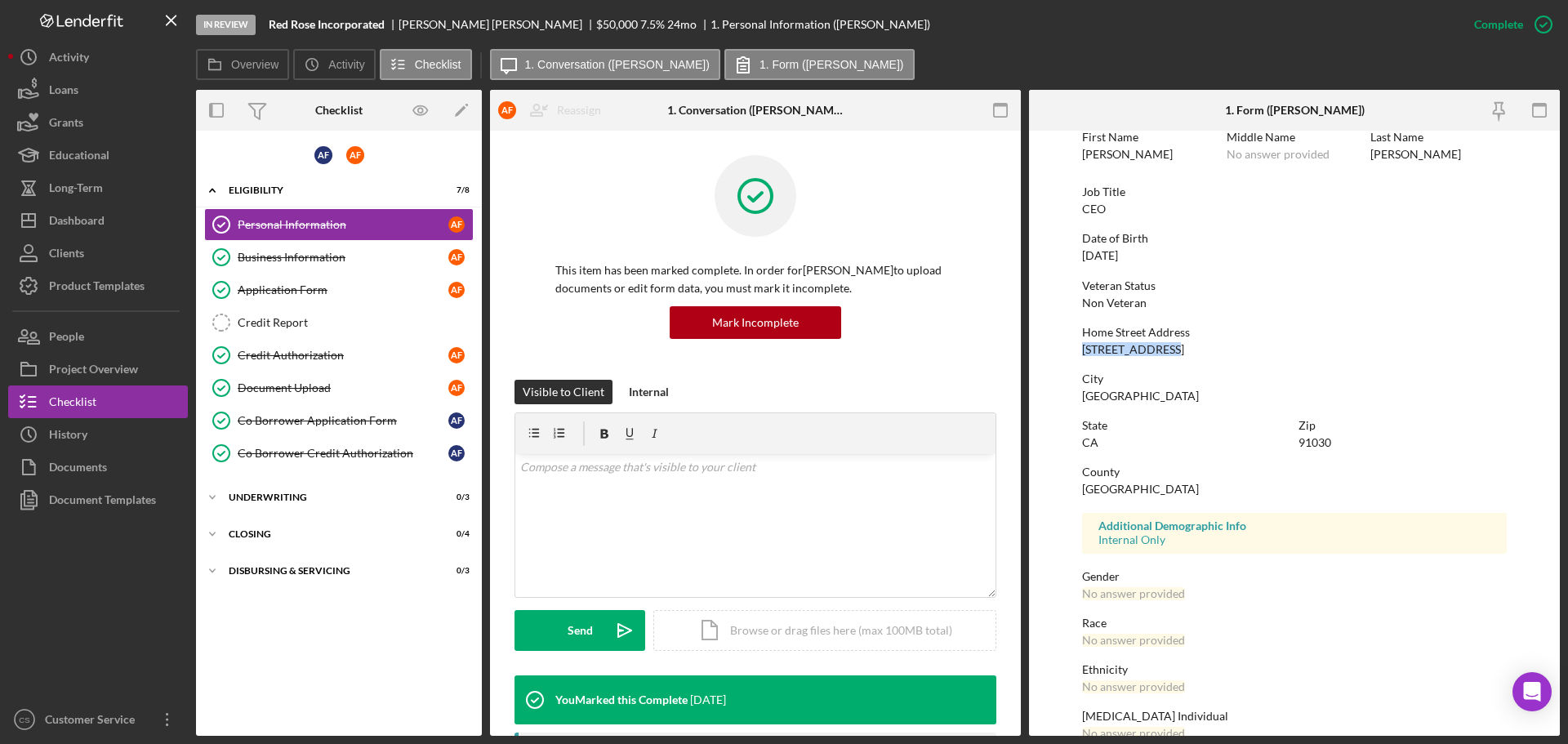
drag, startPoint x: 1174, startPoint y: 350, endPoint x: 1067, endPoint y: 351, distance: 107.0
click at [1067, 351] on form "To edit this form you must mark this item incomplete First Name [PERSON_NAME] M…" at bounding box center [1294, 434] width 531 height 605
drag, startPoint x: 1160, startPoint y: 399, endPoint x: 1084, endPoint y: 398, distance: 76.0
click at [1084, 398] on div "[GEOGRAPHIC_DATA]" at bounding box center [1141, 396] width 117 height 13
copy div "[GEOGRAPHIC_DATA]"
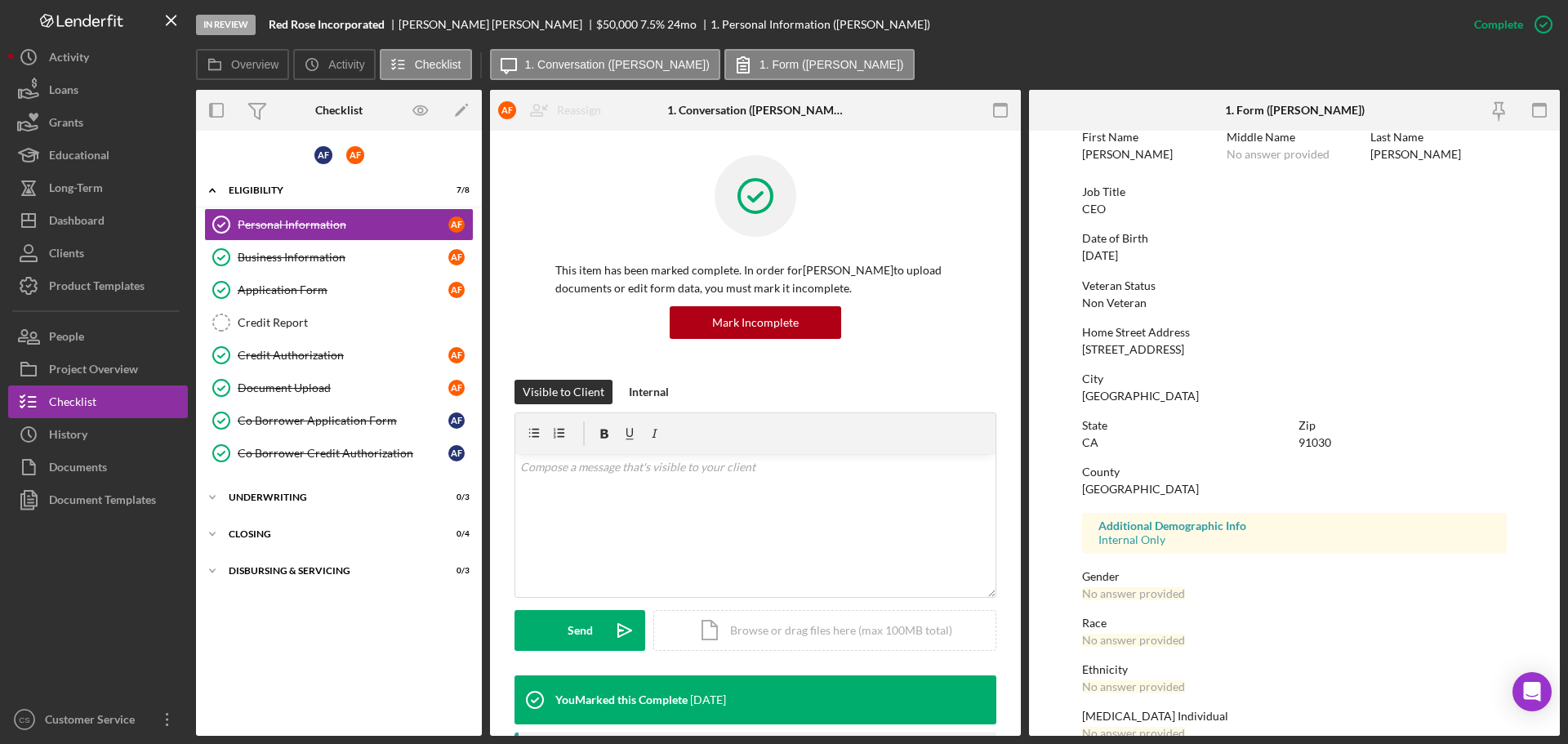
click at [1300, 440] on div "91030" at bounding box center [1315, 442] width 33 height 13
copy div "91030"
click at [337, 399] on link "Document Upload Document Upload A F" at bounding box center [339, 388] width 270 height 33
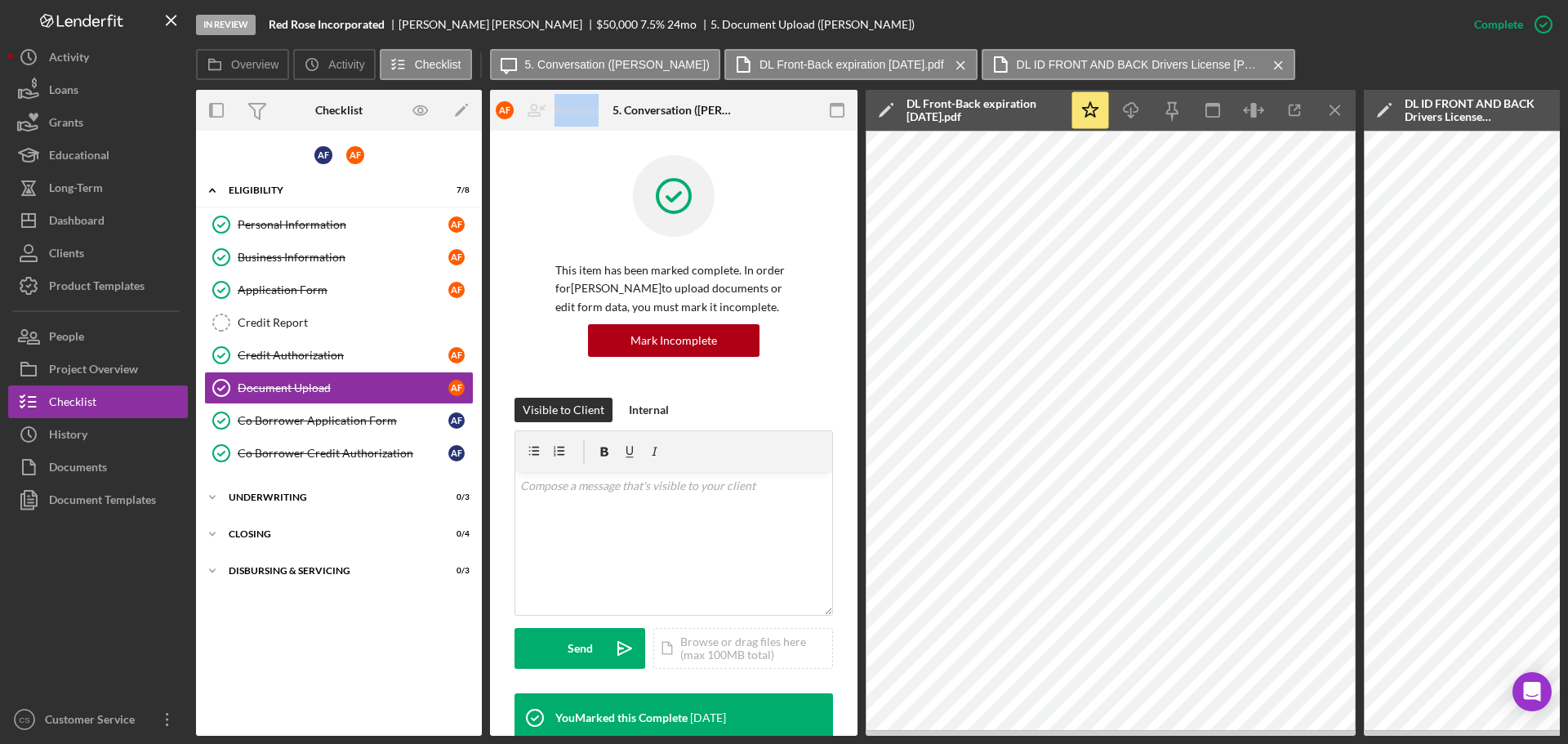
click at [414, 639] on div "[PERSON_NAME] Icon/Expander Eligibility 7 / 8 Personal Information Personal Inf…" at bounding box center [339, 433] width 286 height 589
click at [362, 320] on div "Credit Report" at bounding box center [355, 322] width 235 height 13
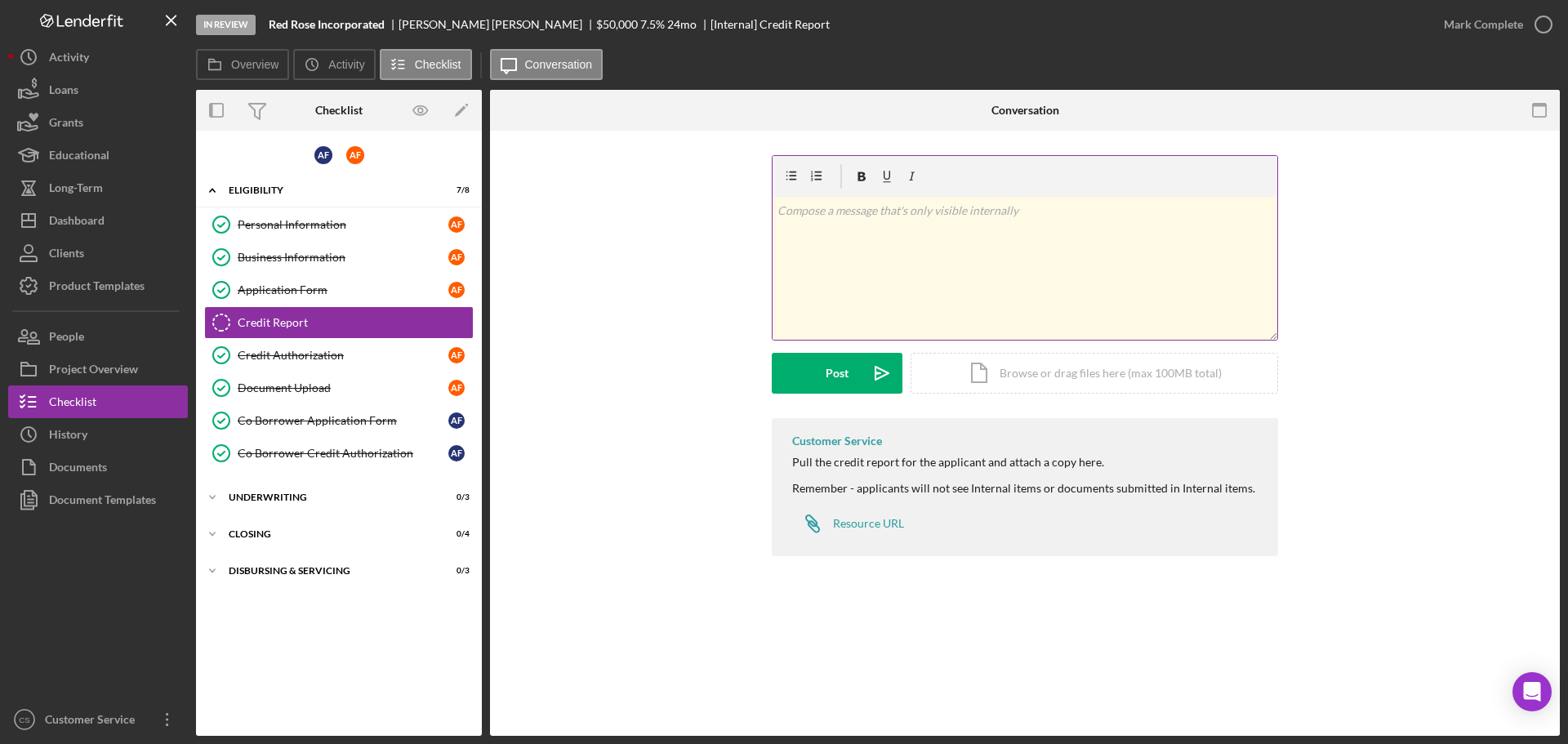
click at [952, 286] on div "v Color teal Color pink Remove color Add row above Add row below Add column bef…" at bounding box center [1024, 268] width 505 height 143
click at [984, 367] on div "Icon/Document Browse or drag files here (max 100MB total) Tap to choose files o…" at bounding box center [1094, 371] width 367 height 41
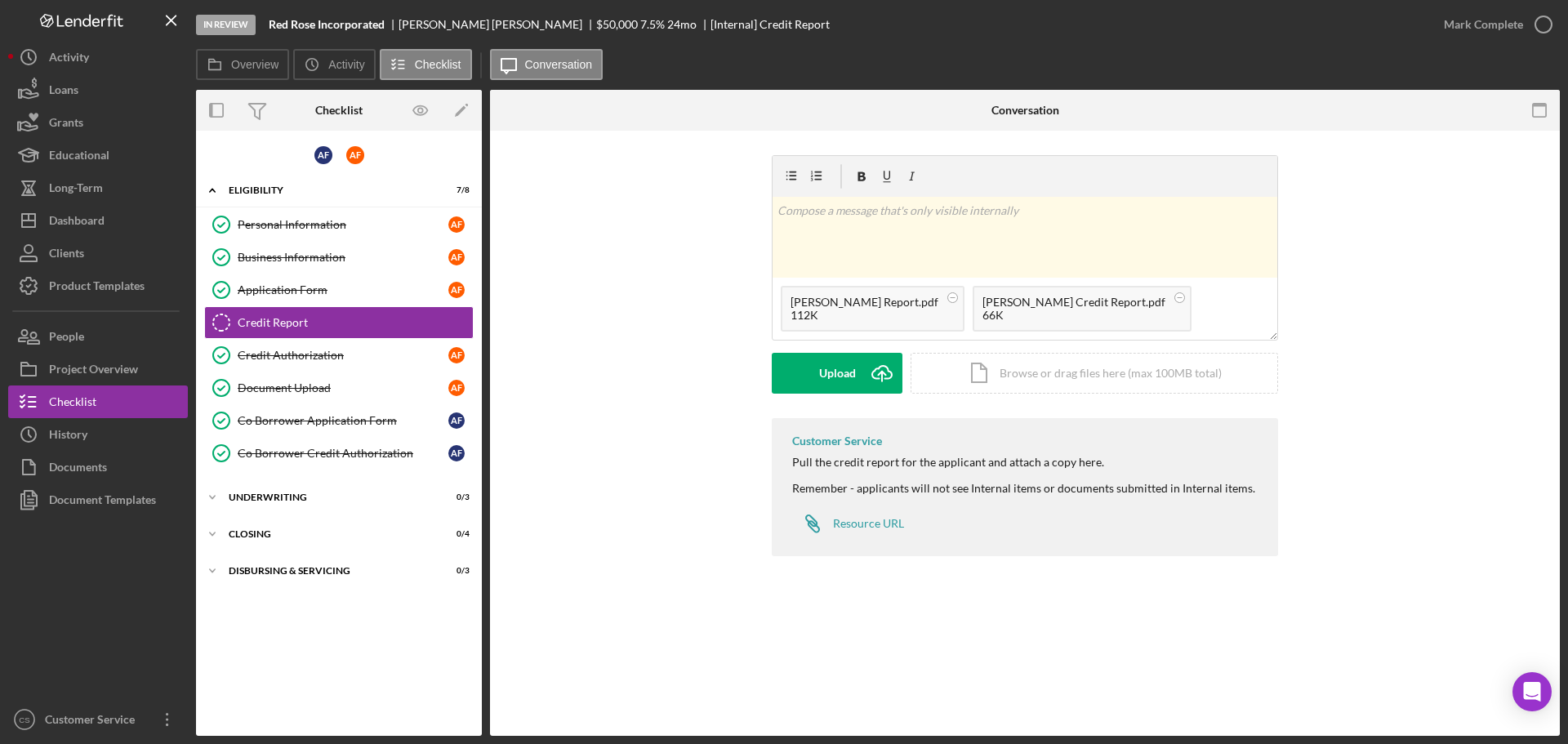
click at [673, 359] on div "v Color teal Color pink Remove color Add row above Add row below Add column bef…" at bounding box center [1024, 286] width 1021 height 263
drag, startPoint x: 389, startPoint y: 23, endPoint x: 271, endPoint y: 24, distance: 118.0
click at [271, 24] on div "Red Rose Incorporated" at bounding box center [333, 24] width 130 height 13
copy b "Red Rose Incorporated"
click at [818, 378] on button "Upload Icon/Upload" at bounding box center [837, 372] width 131 height 41
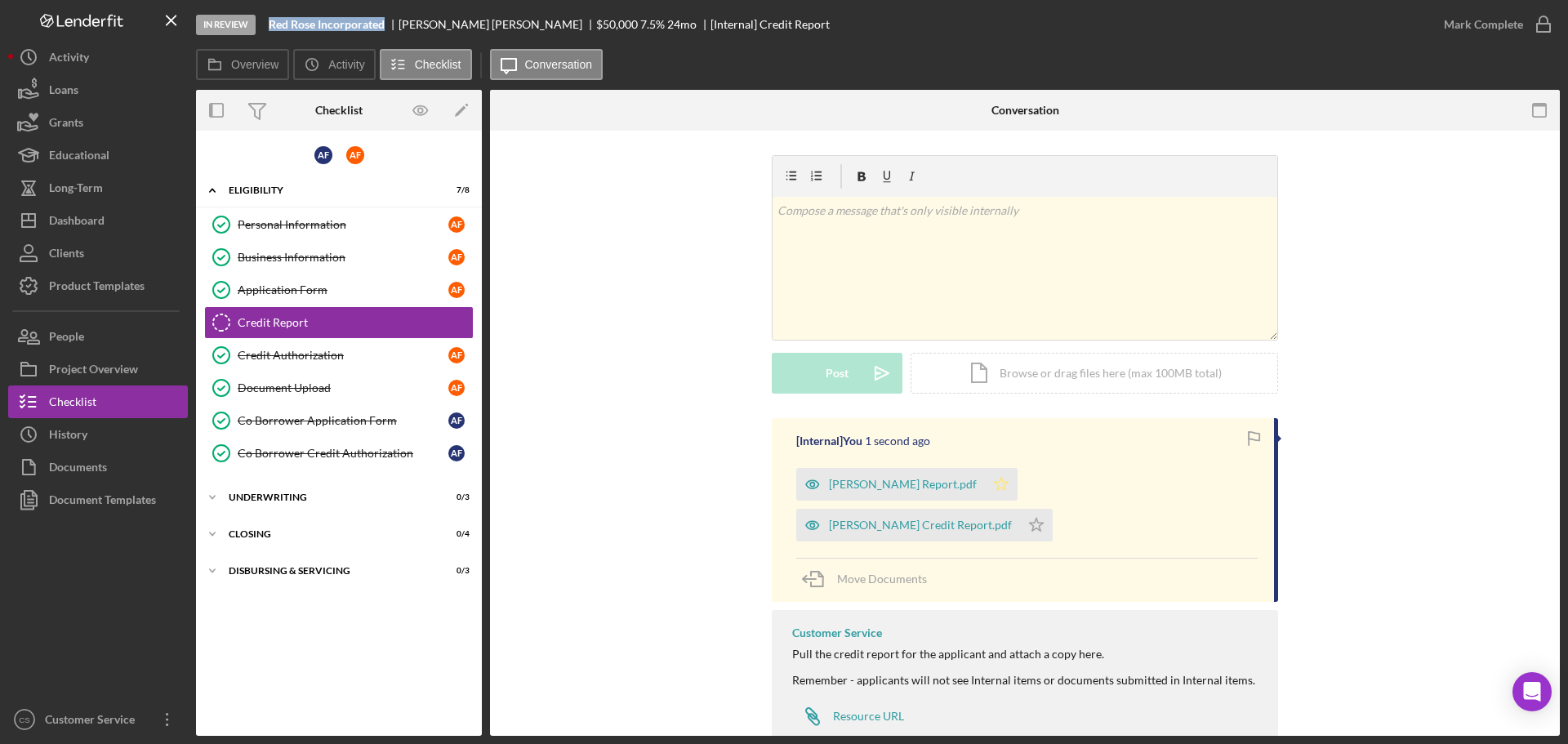
click at [1004, 491] on icon "Icon/Star" at bounding box center [1001, 485] width 33 height 33
click at [1024, 519] on icon "Icon/Star" at bounding box center [1036, 525] width 33 height 33
click at [1548, 28] on icon "button" at bounding box center [1542, 24] width 40 height 41
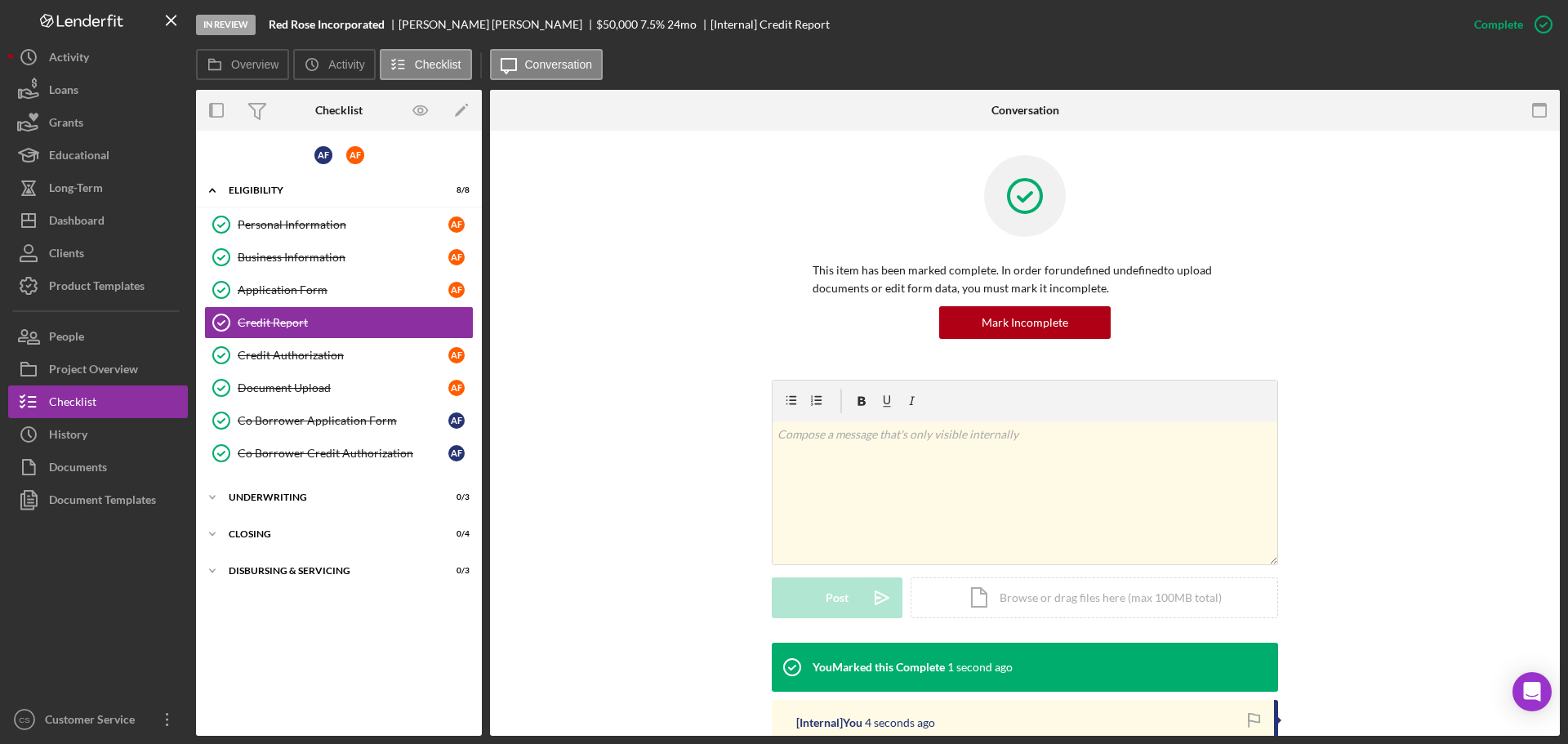
click at [624, 460] on div "v Color teal Color pink Remove color Add row above Add row below Add column bef…" at bounding box center [1024, 511] width 1021 height 263
click at [91, 440] on button "Icon/History History" at bounding box center [97, 435] width 179 height 33
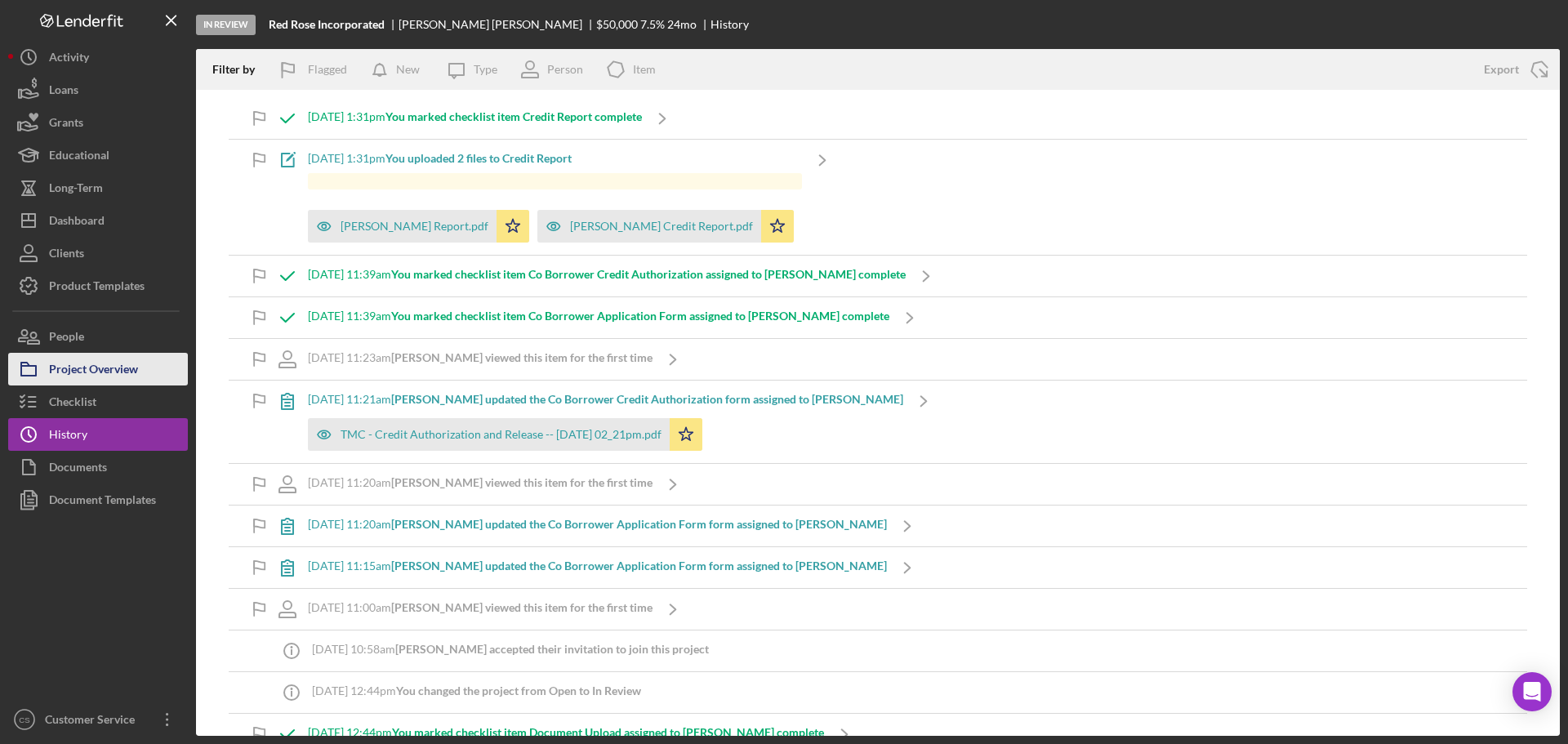
click at [101, 375] on div "Project Overview" at bounding box center [93, 371] width 89 height 37
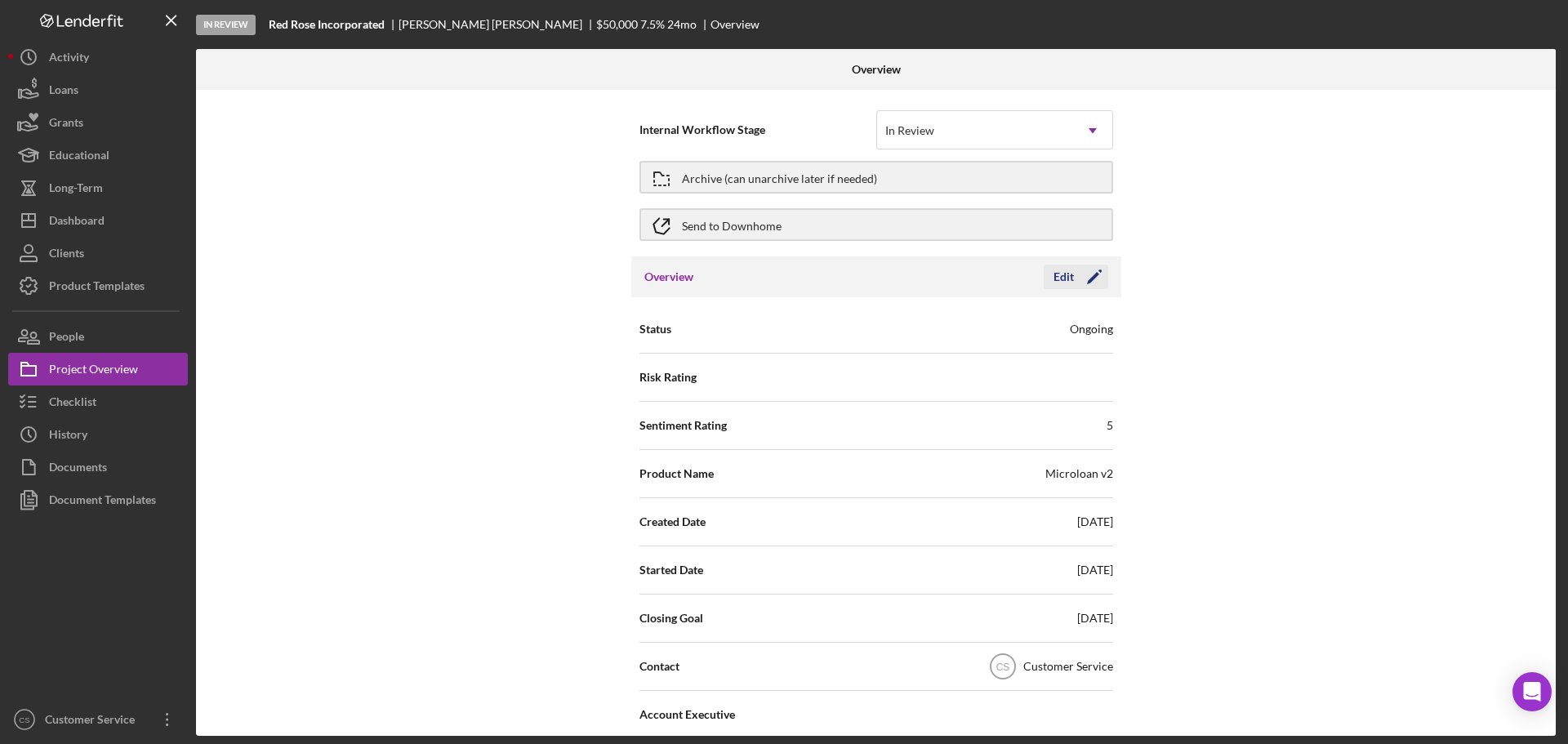
click at [1043, 280] on button "Edit Icon/Edit" at bounding box center [1075, 277] width 65 height 24
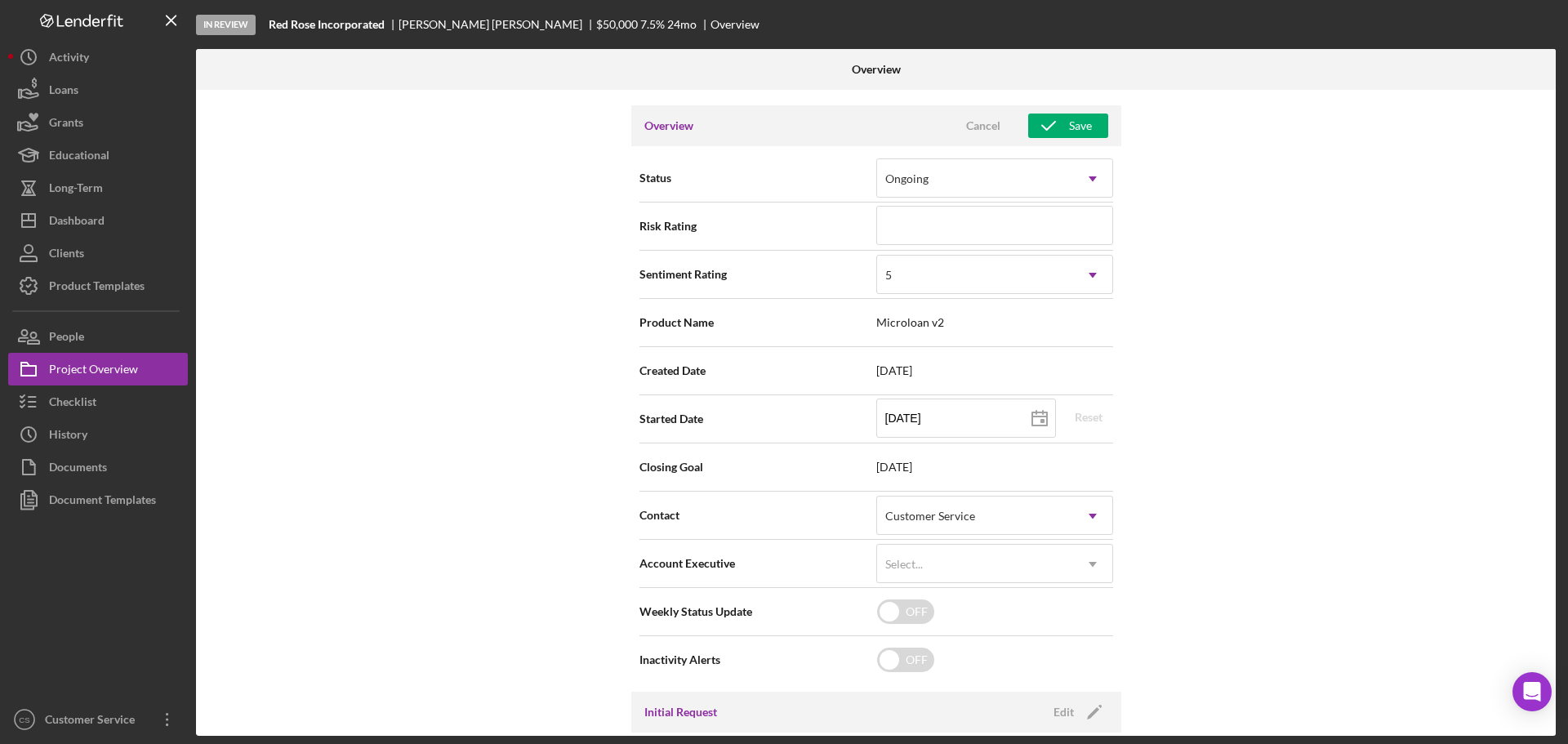
scroll to position [409, 0]
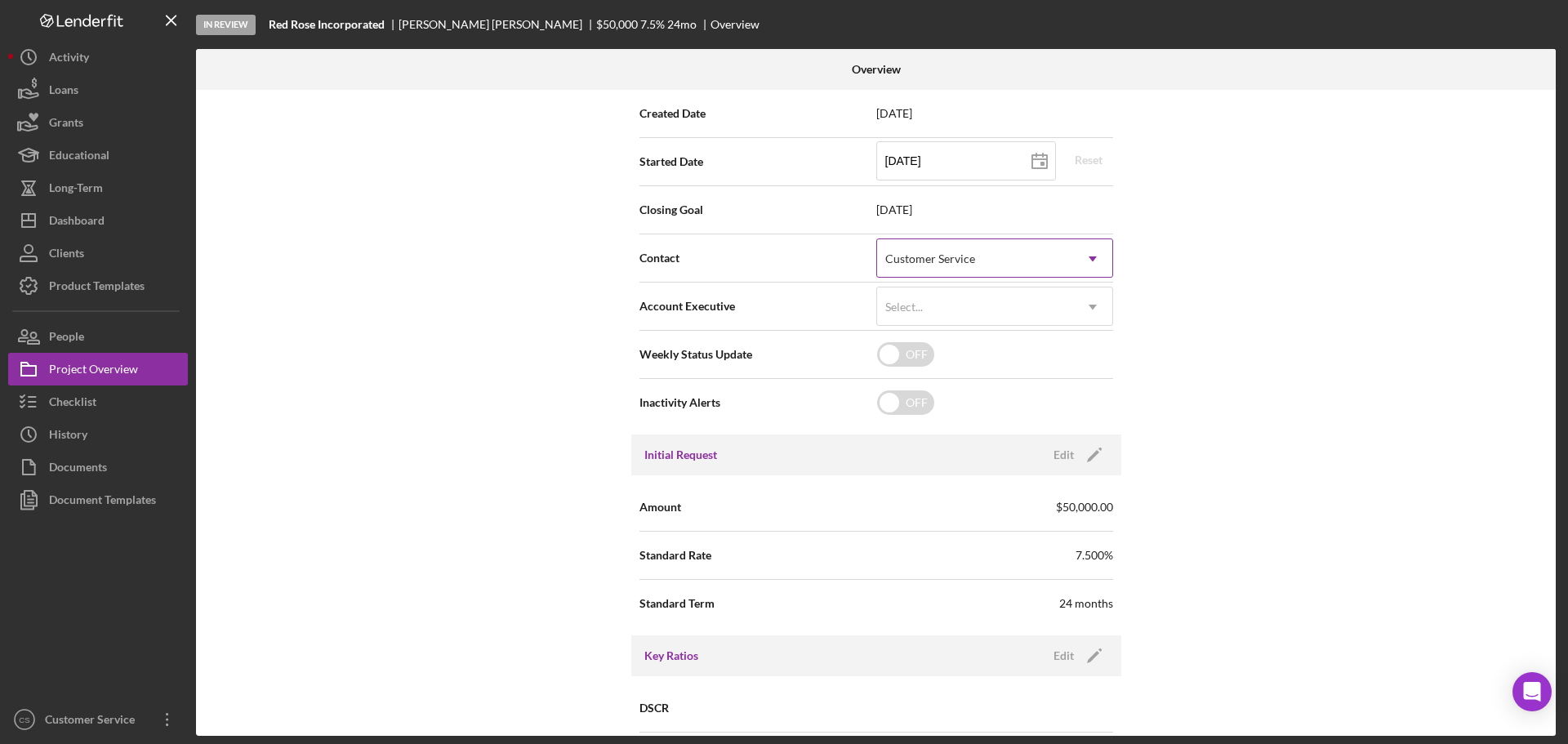
click at [963, 245] on div "Customer Service" at bounding box center [974, 259] width 196 height 38
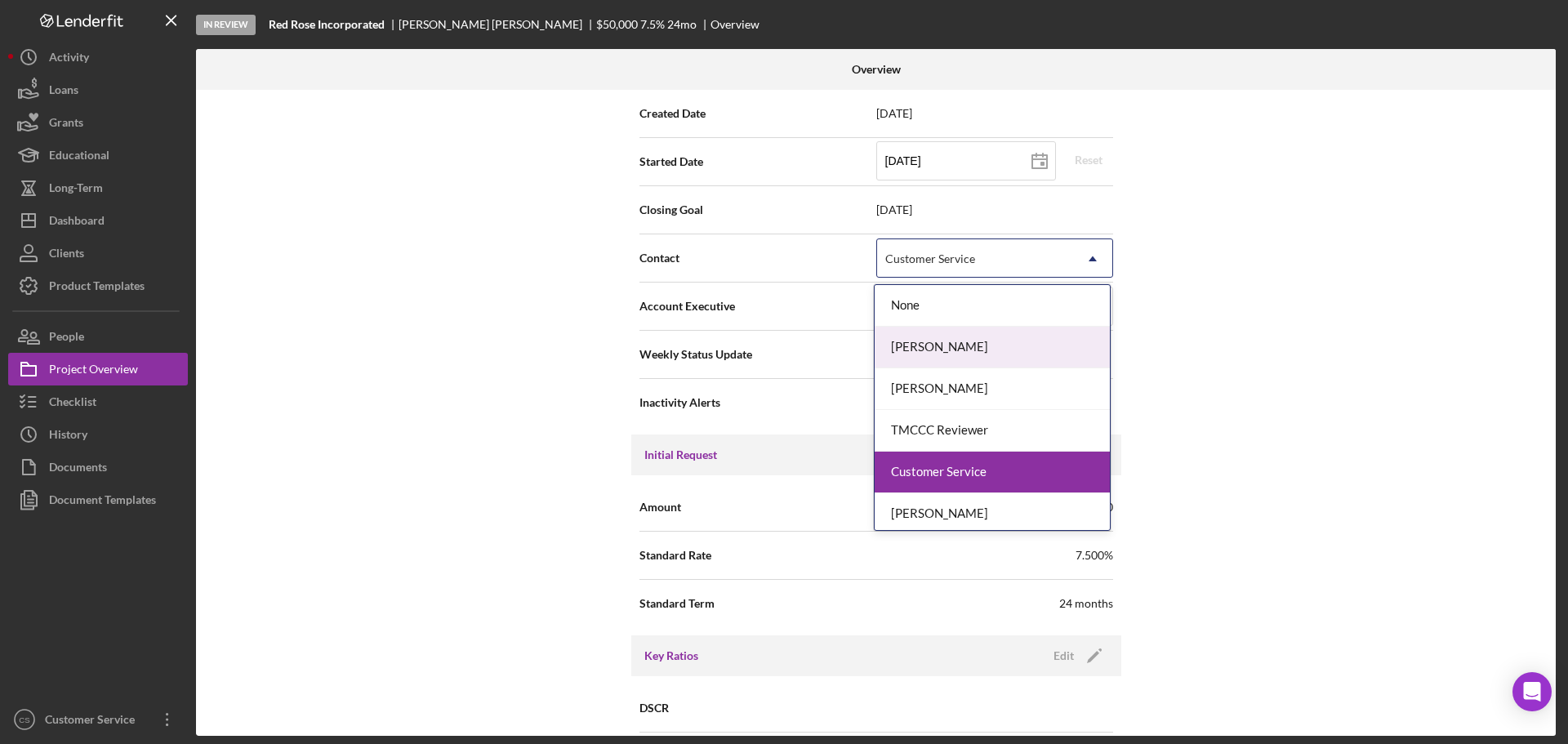
click at [960, 355] on div "[PERSON_NAME]" at bounding box center [992, 347] width 235 height 41
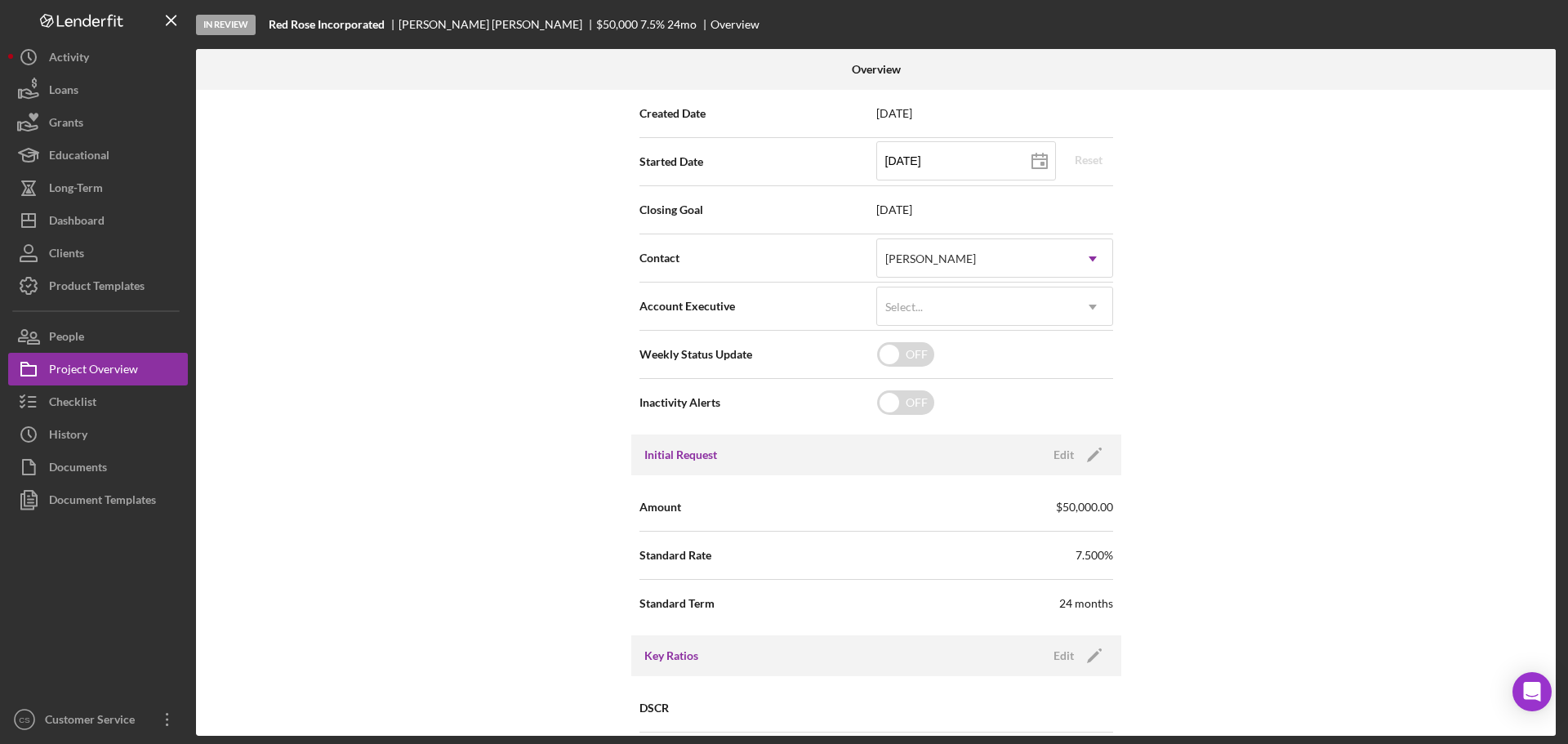
click at [1328, 359] on div "Internal Workflow Stage In Review Icon/Dropdown Arrow Archive (can unarchive la…" at bounding box center [875, 413] width 1360 height 647
click at [590, 378] on div "Internal Workflow Stage In Review Icon/Dropdown Arrow Archive (can unarchive la…" at bounding box center [875, 413] width 1360 height 647
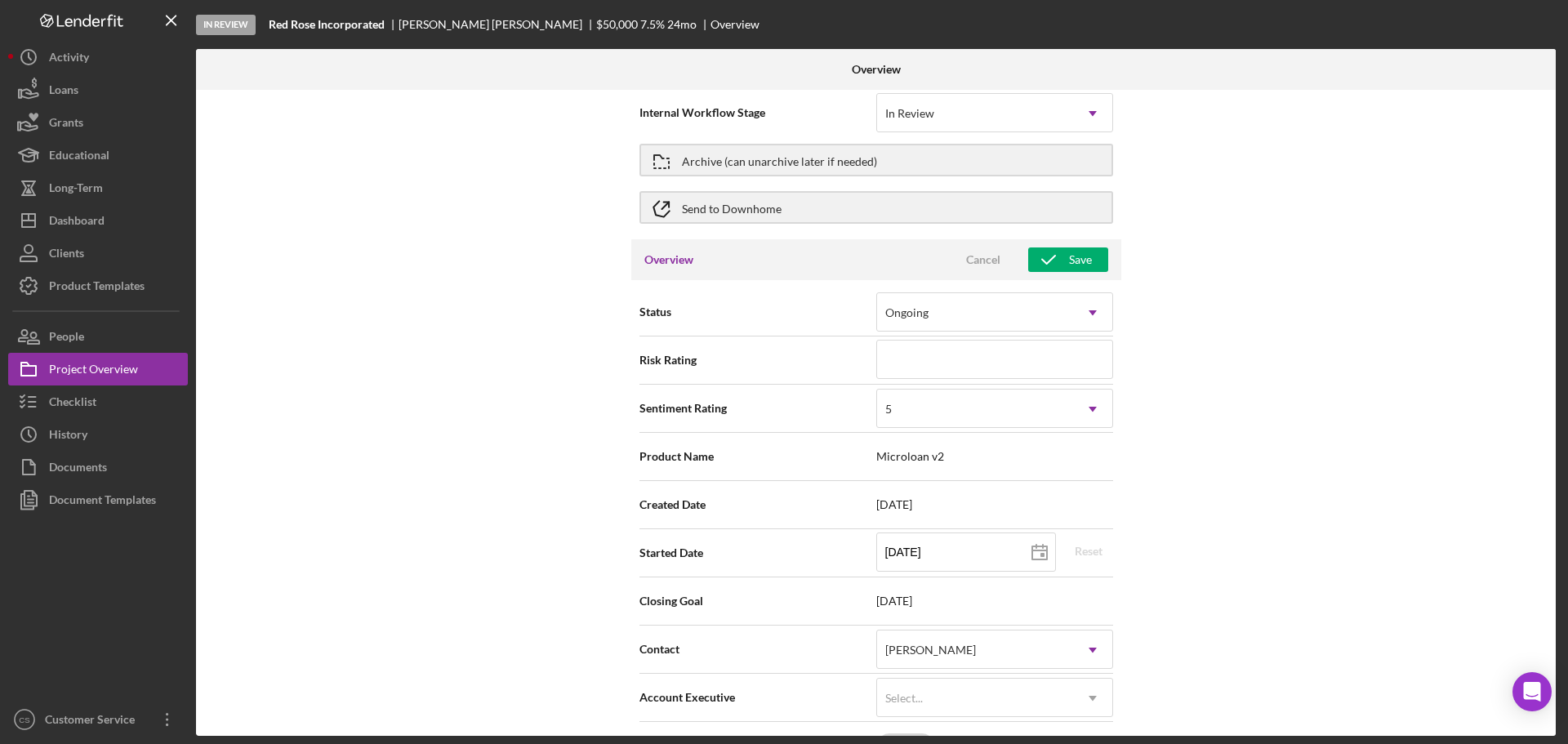
scroll to position [0, 0]
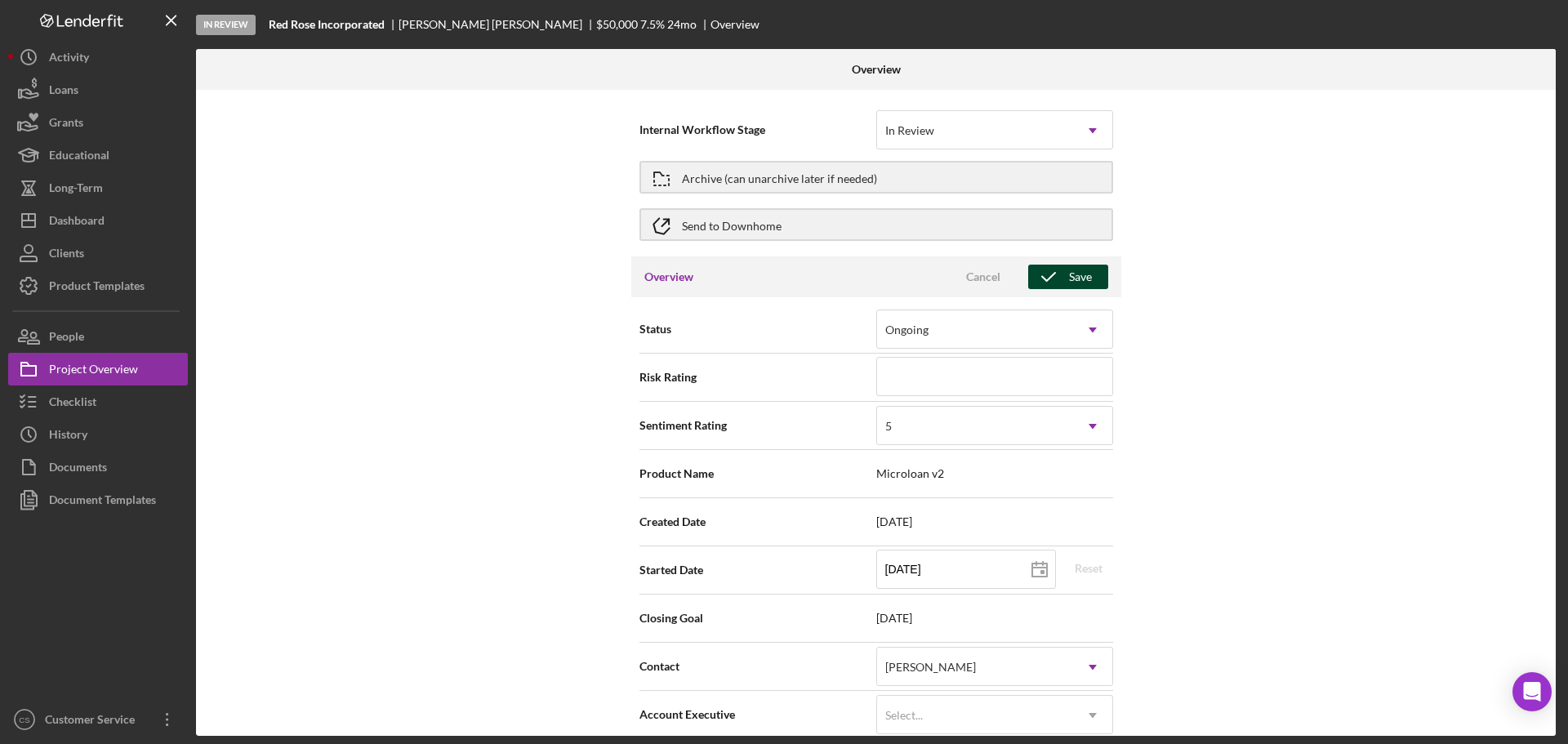
click at [1062, 280] on icon "button" at bounding box center [1048, 277] width 40 height 41
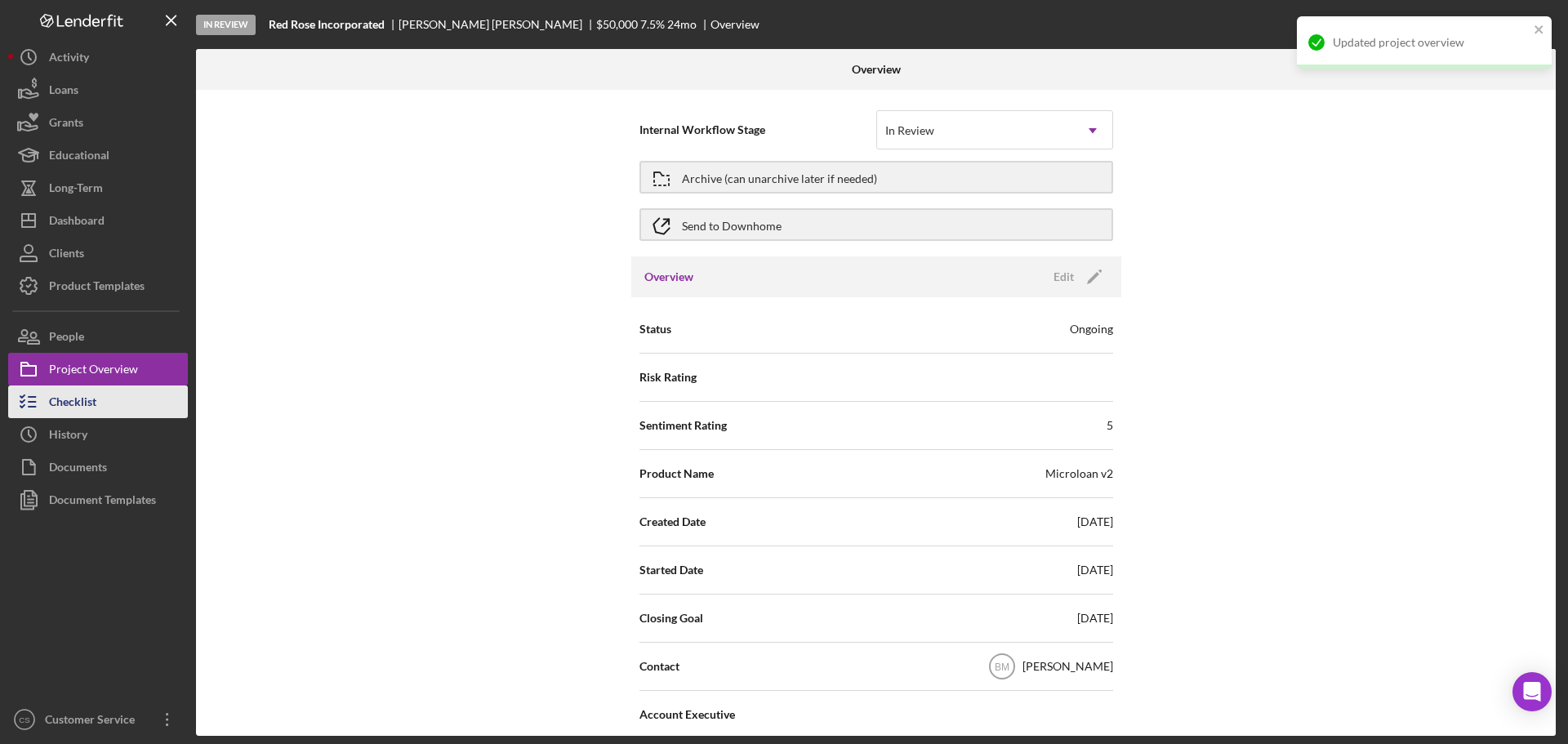
click at [113, 398] on button "Checklist" at bounding box center [97, 402] width 179 height 33
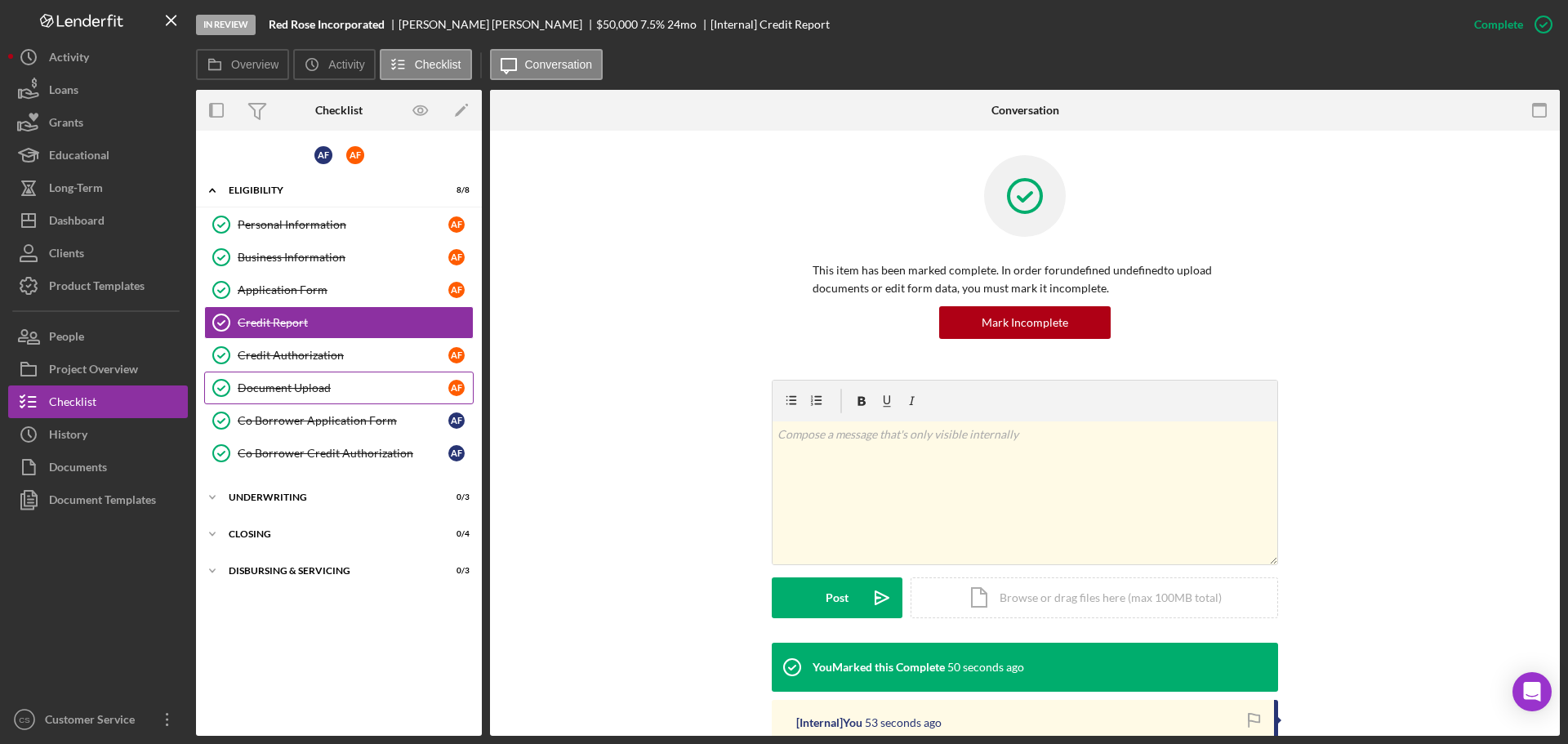
click at [331, 394] on div "Document Upload" at bounding box center [343, 388] width 210 height 13
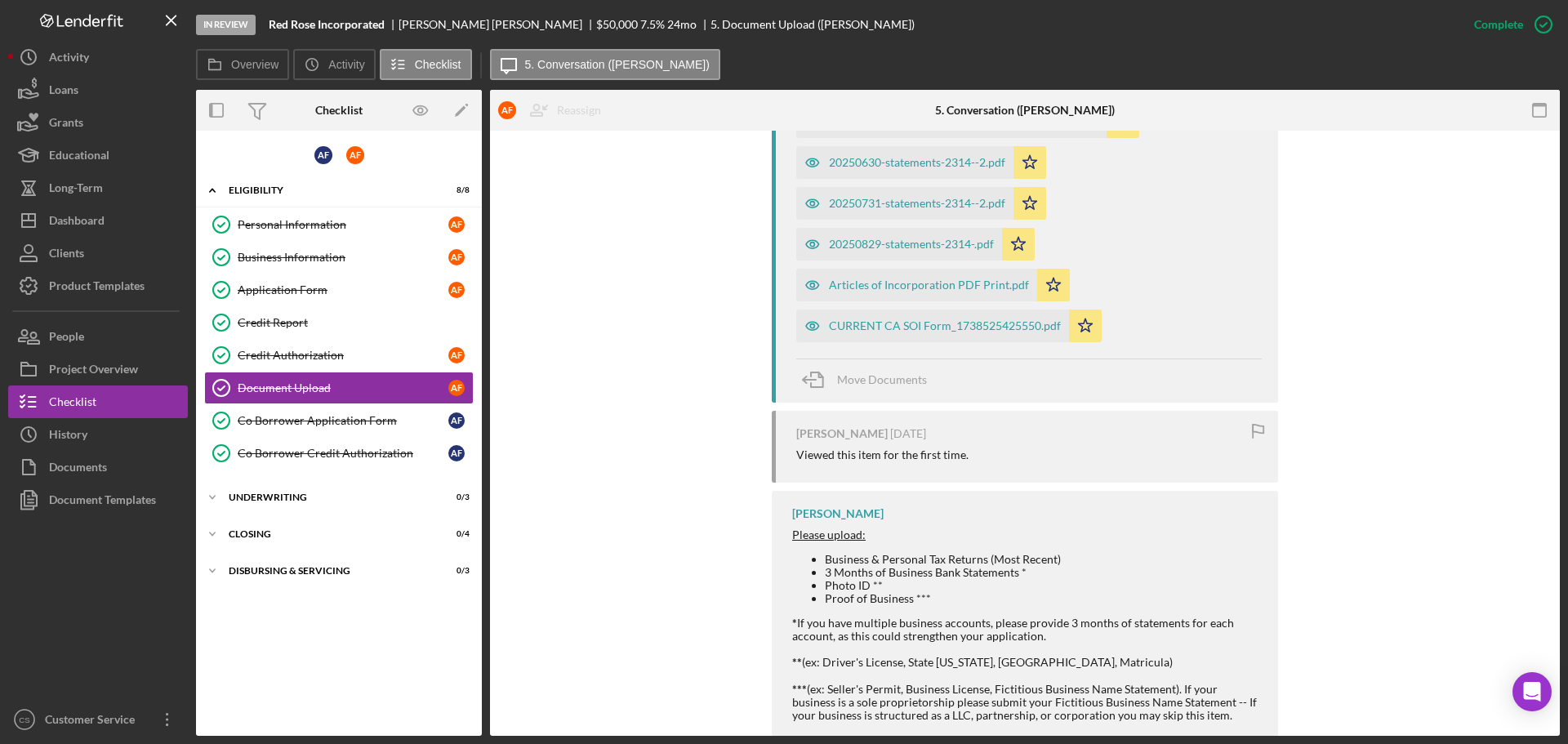
scroll to position [1062, 0]
click at [929, 284] on div "Articles of Incorporation PDF Print.pdf" at bounding box center [929, 284] width 200 height 13
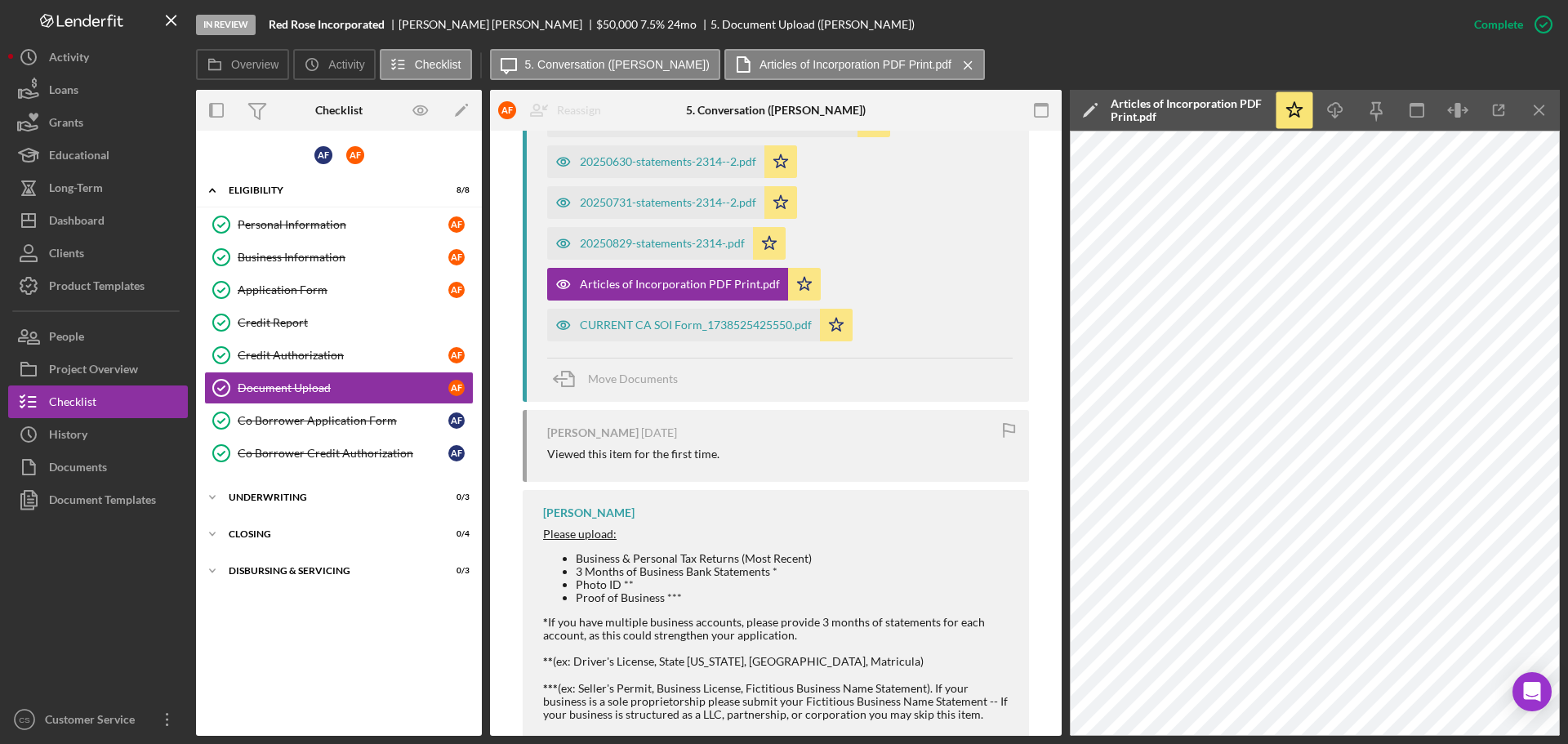
click at [336, 261] on div "Business Information" at bounding box center [343, 257] width 210 height 13
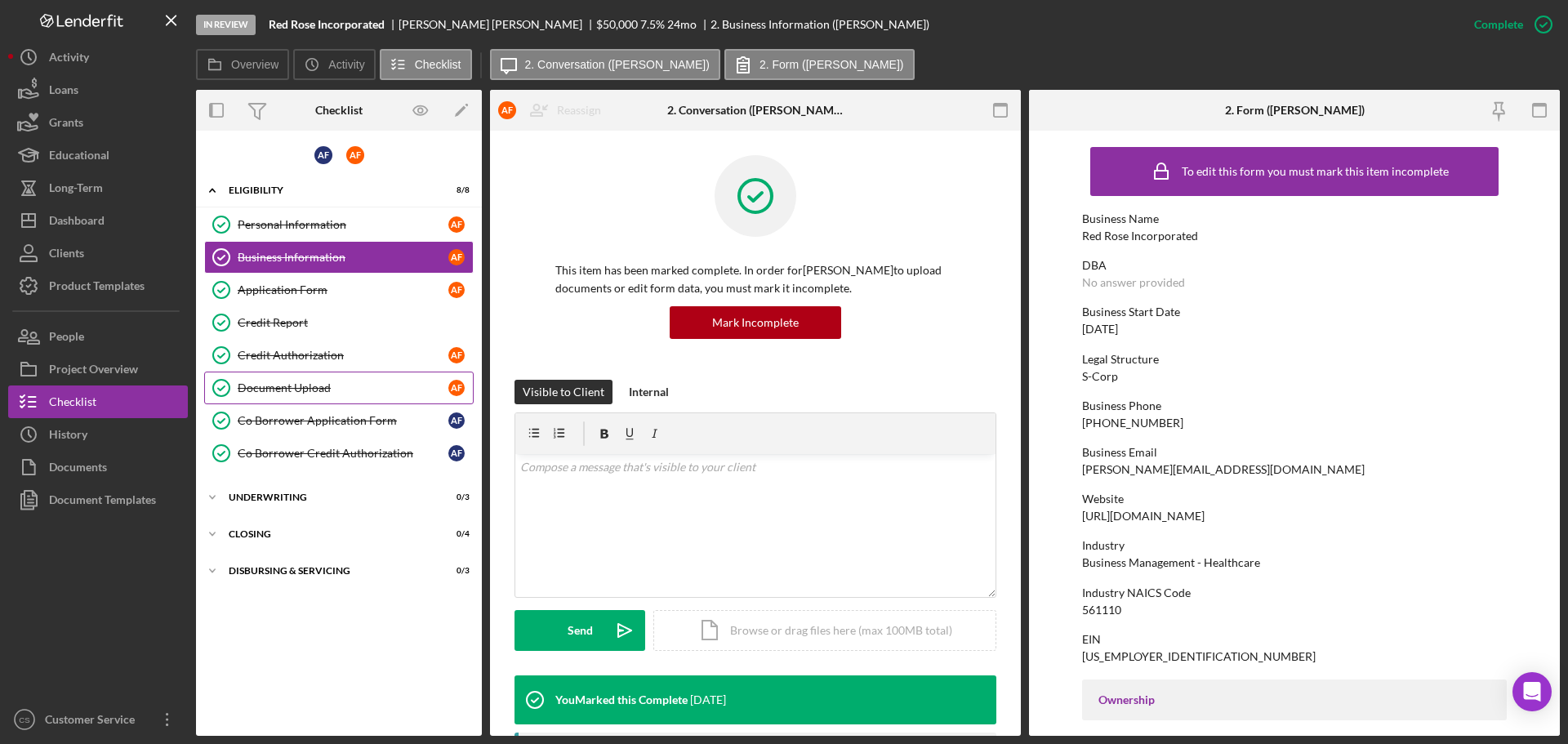
click at [349, 390] on div "Document Upload" at bounding box center [343, 388] width 210 height 13
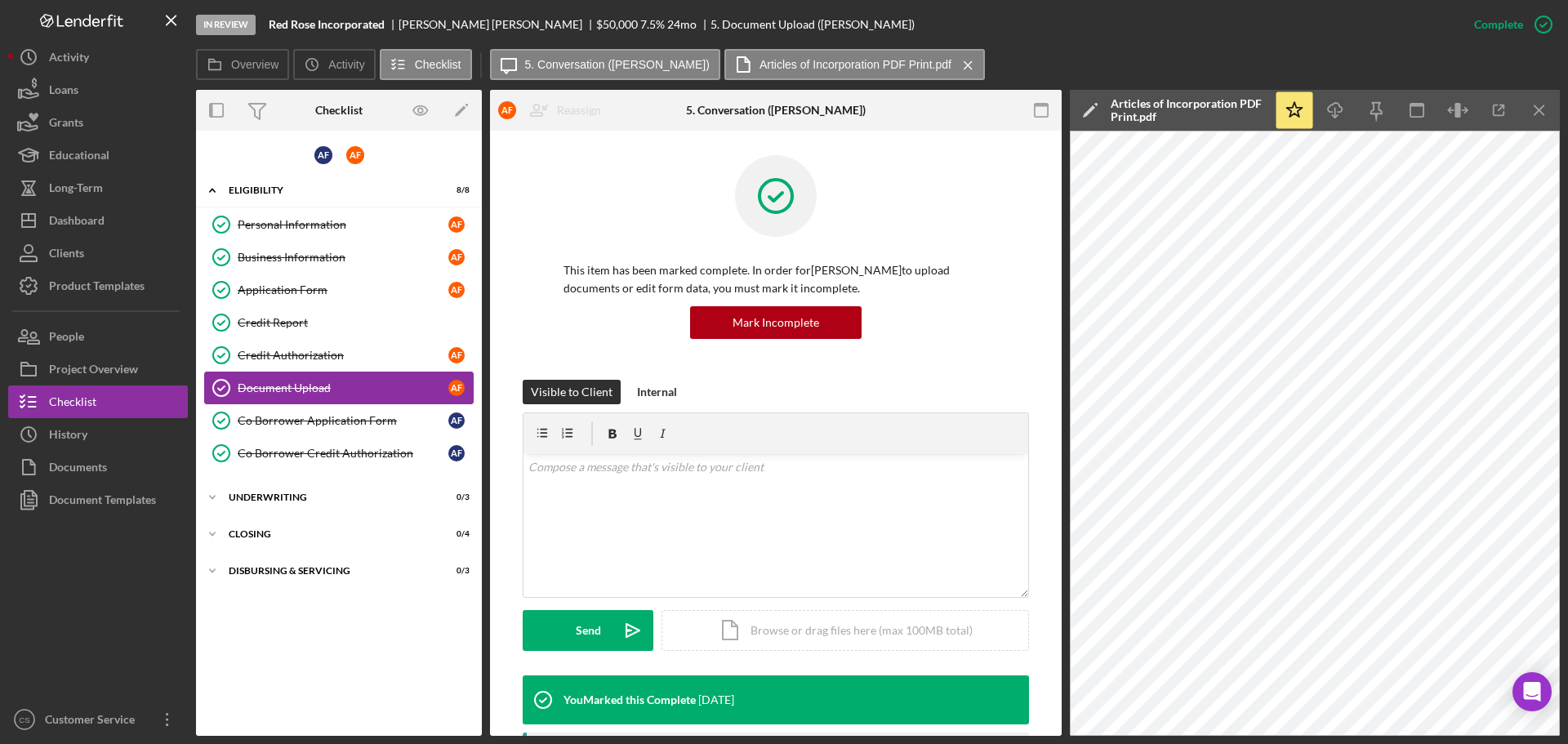
click at [339, 383] on div "Document Upload" at bounding box center [343, 388] width 210 height 13
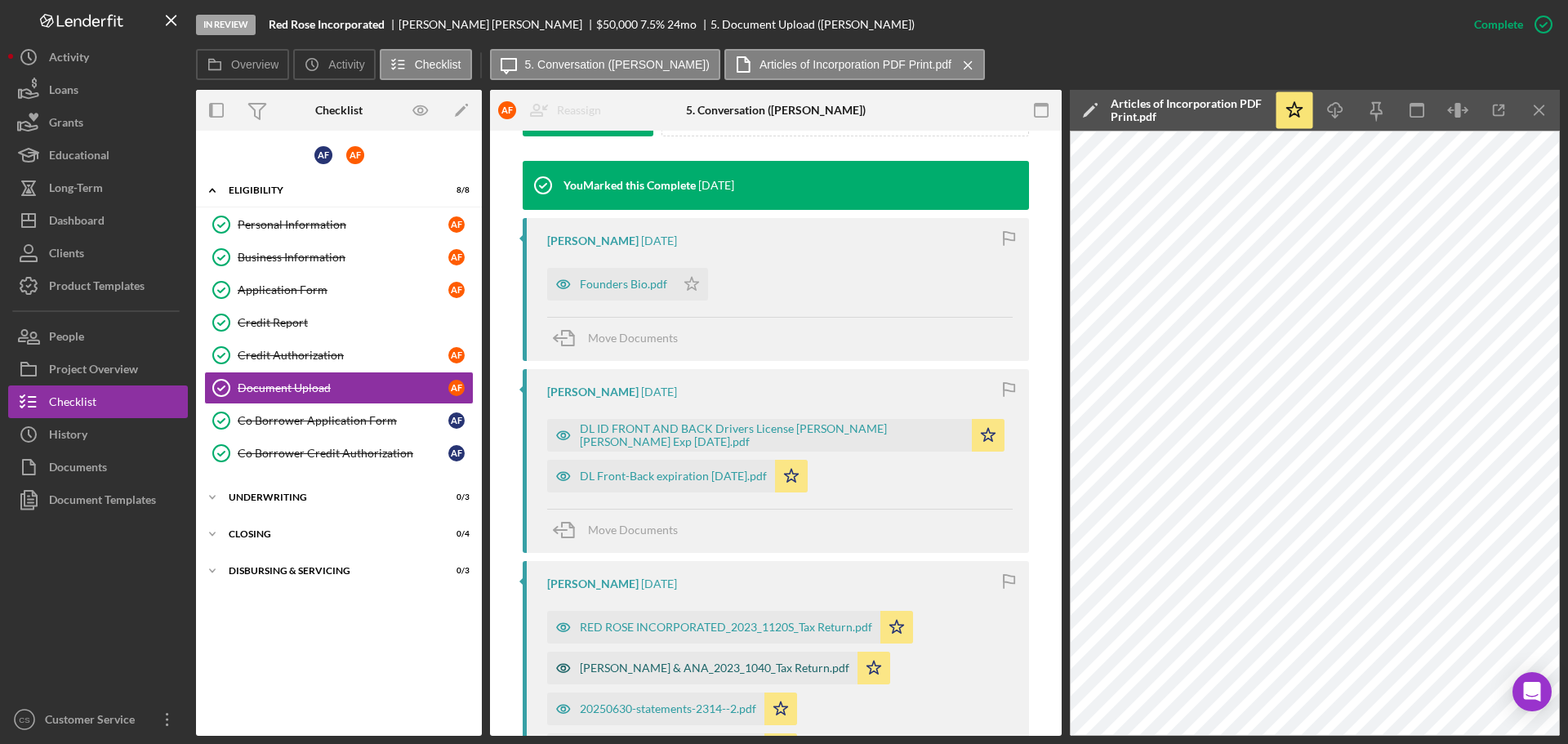
scroll to position [653, 0]
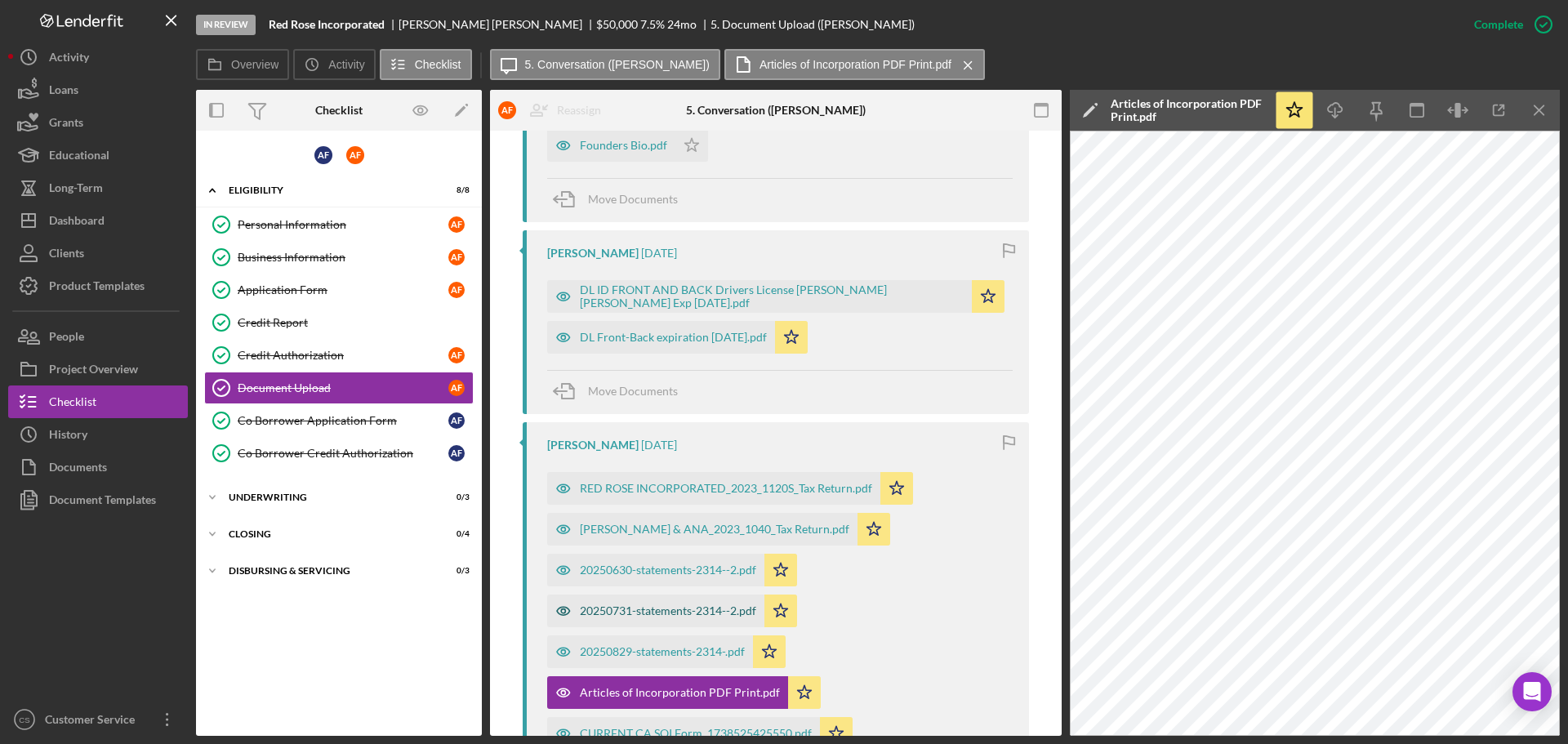
click at [657, 608] on div "20250731-statements-2314--2.pdf" at bounding box center [668, 610] width 177 height 13
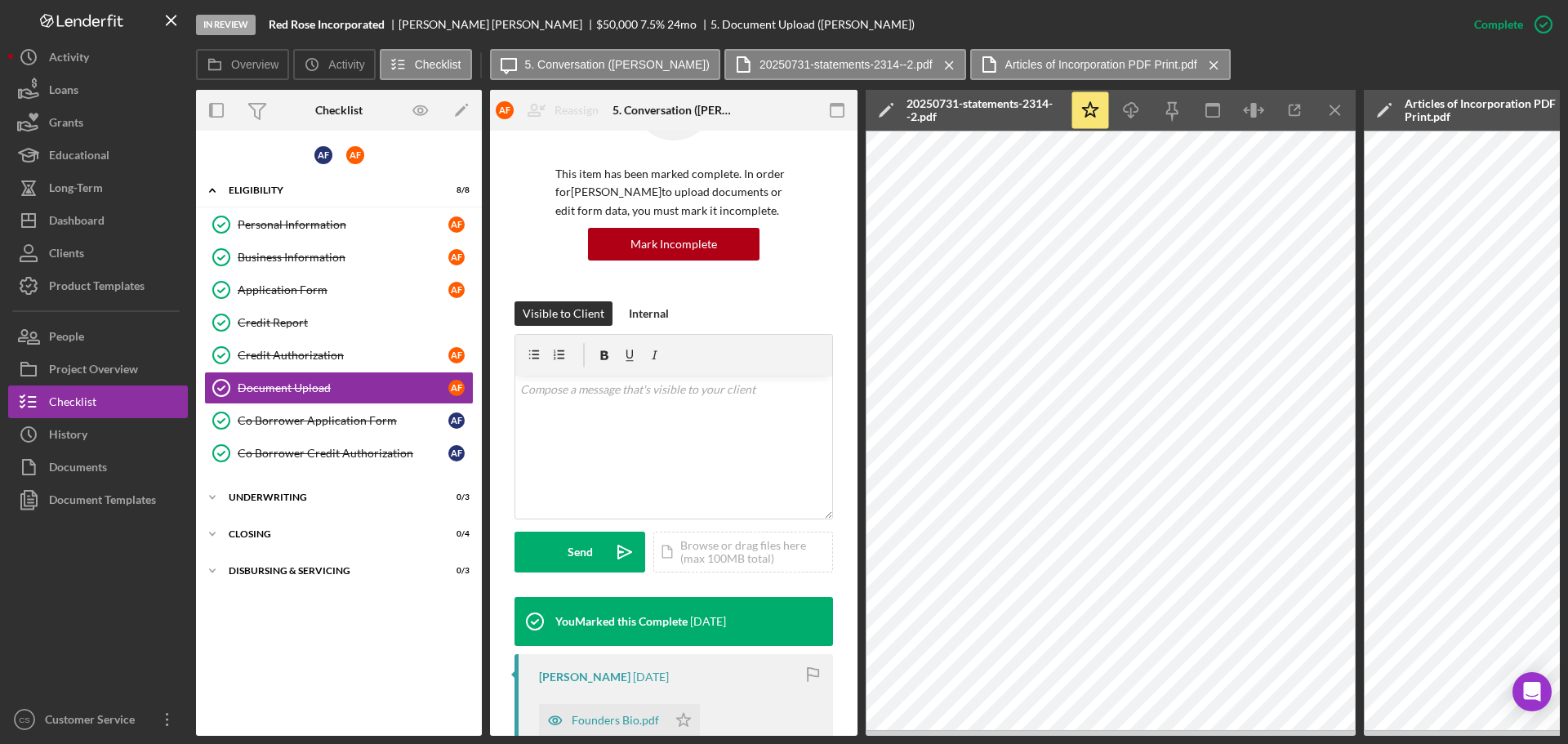
scroll to position [0, 0]
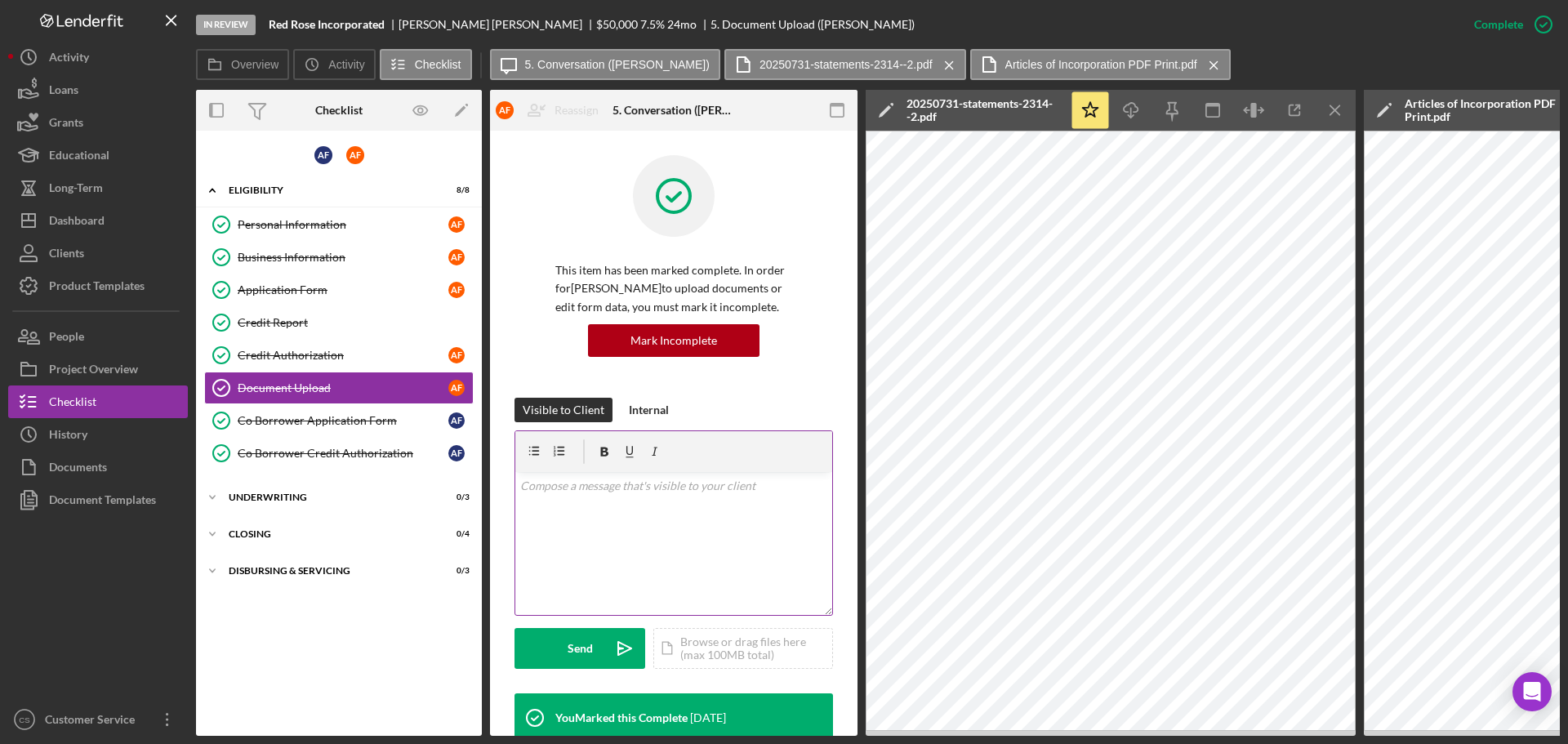
click at [663, 521] on div "v Color teal Color pink Remove color Add row above Add row below Add column bef…" at bounding box center [674, 544] width 317 height 143
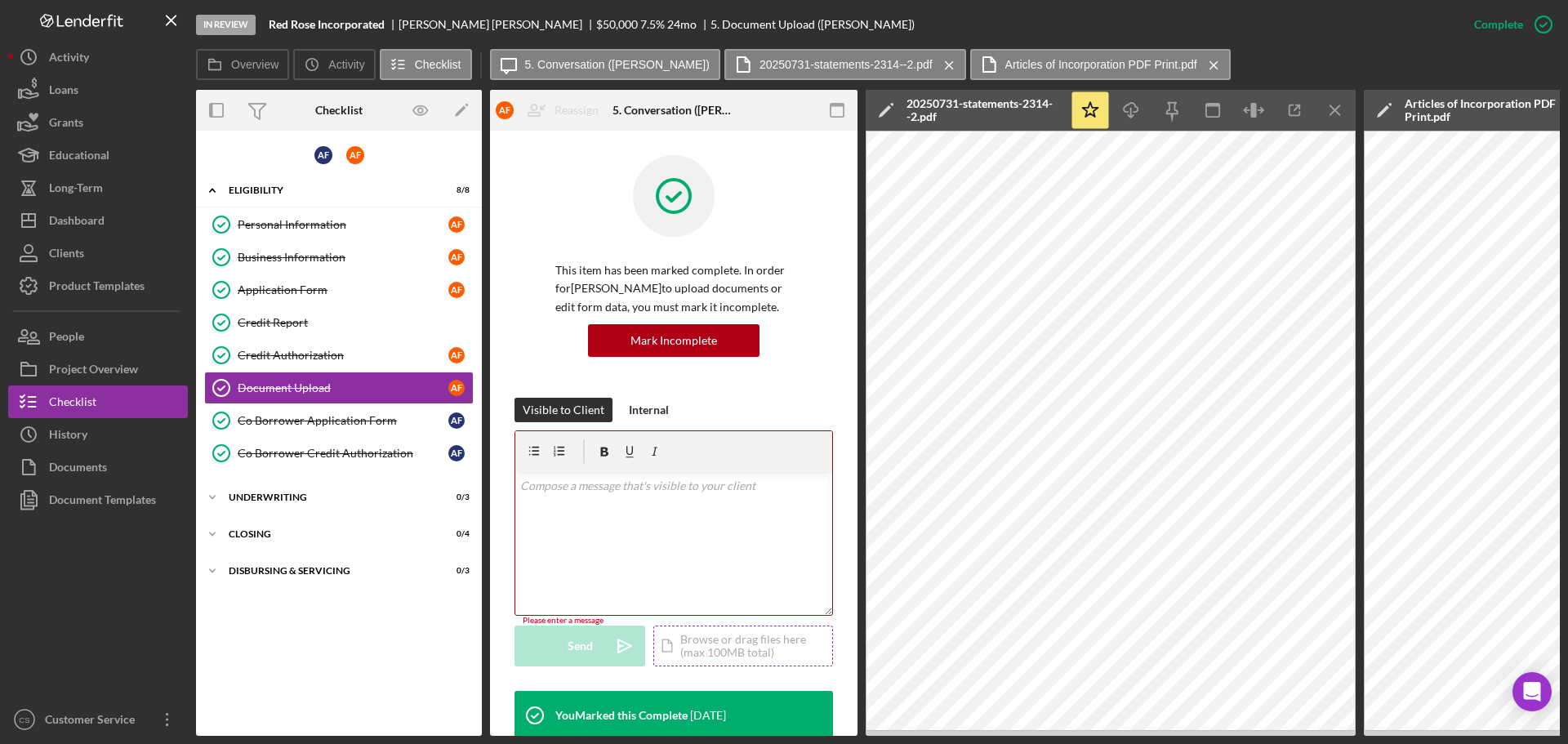
click at [695, 633] on div "Icon/Document Browse or drag files here (max 100MB total) Tap to choose files o…" at bounding box center [743, 646] width 179 height 41
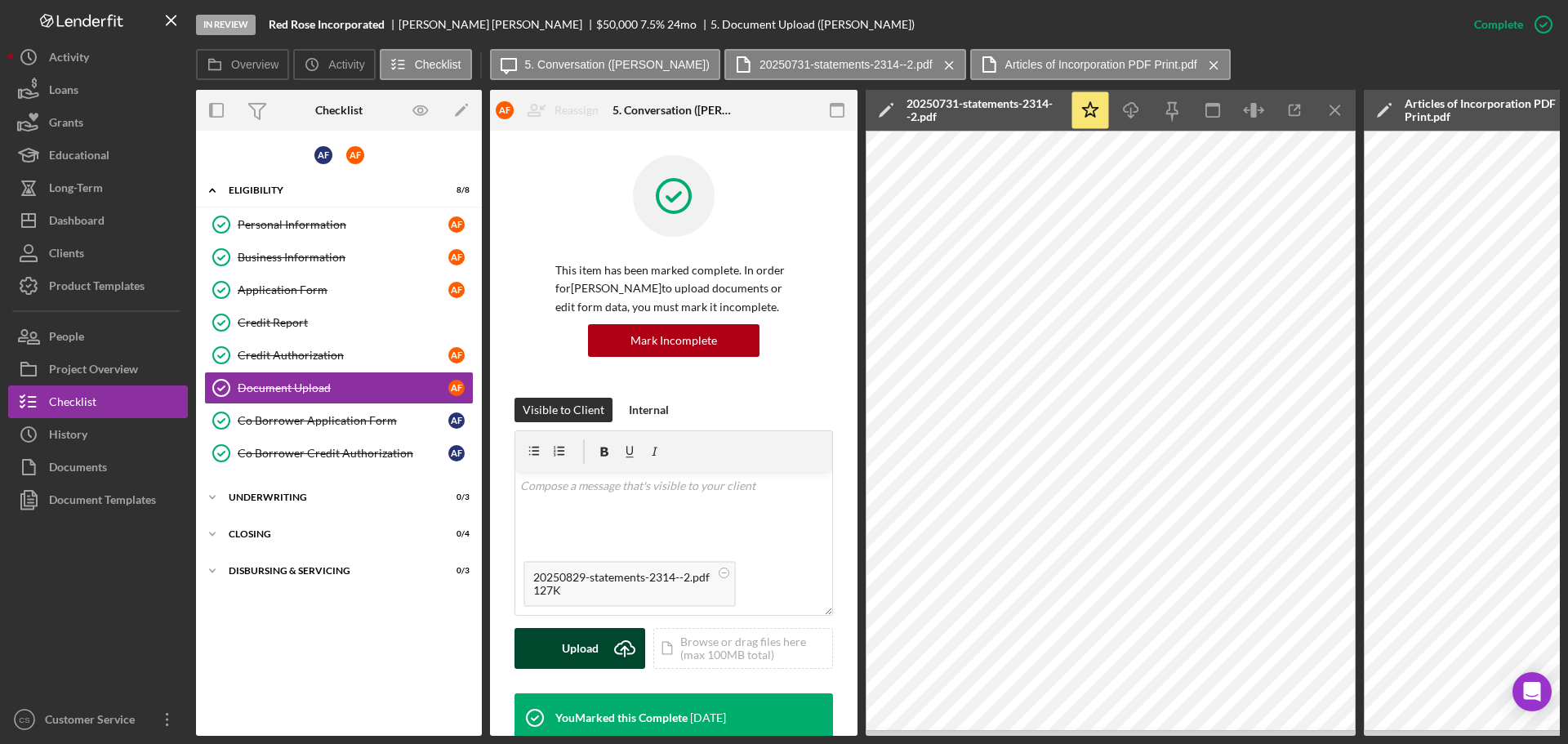
click at [574, 652] on div "Upload" at bounding box center [580, 648] width 37 height 41
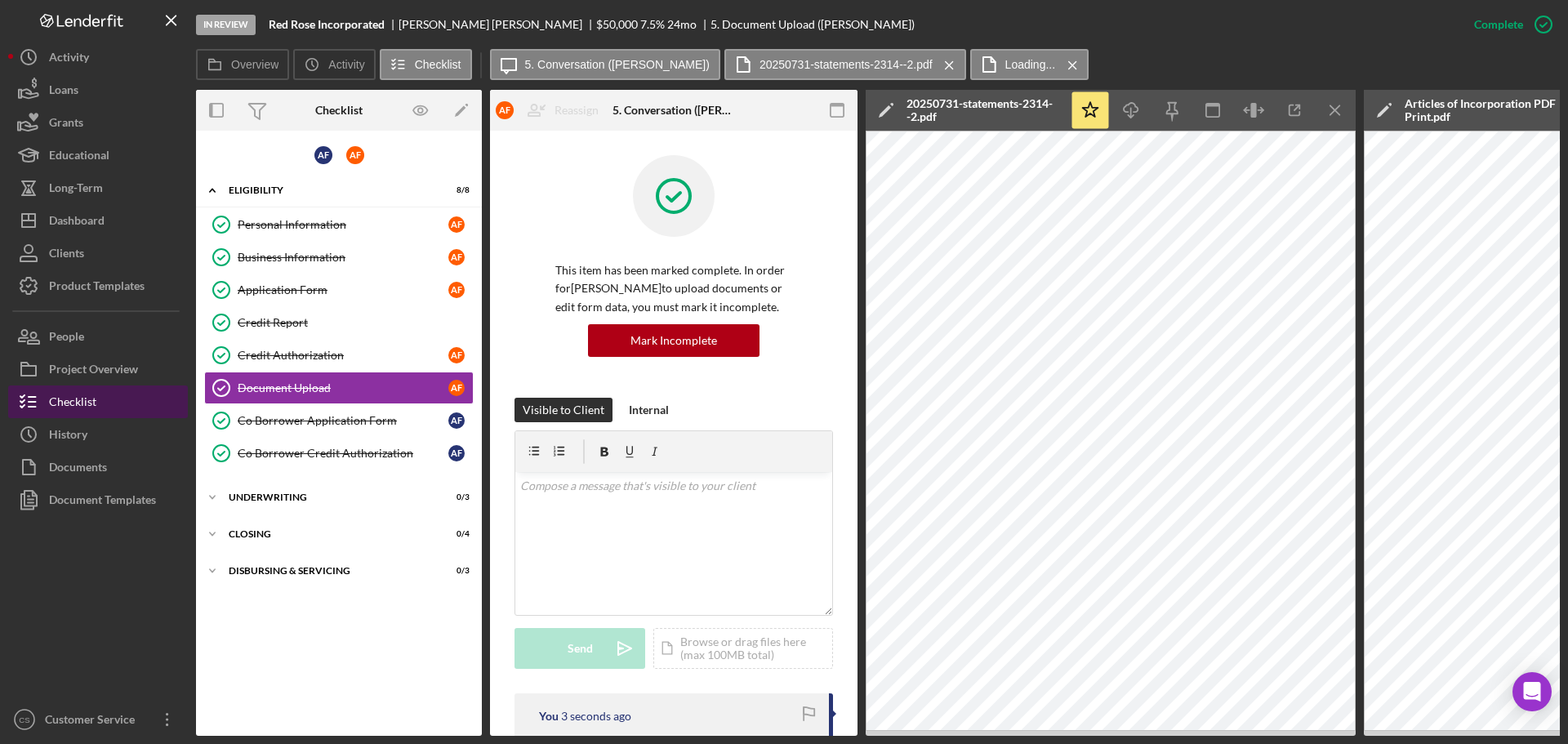
click at [93, 405] on div "Checklist" at bounding box center [72, 403] width 47 height 37
